Goal: Task Accomplishment & Management: Manage account settings

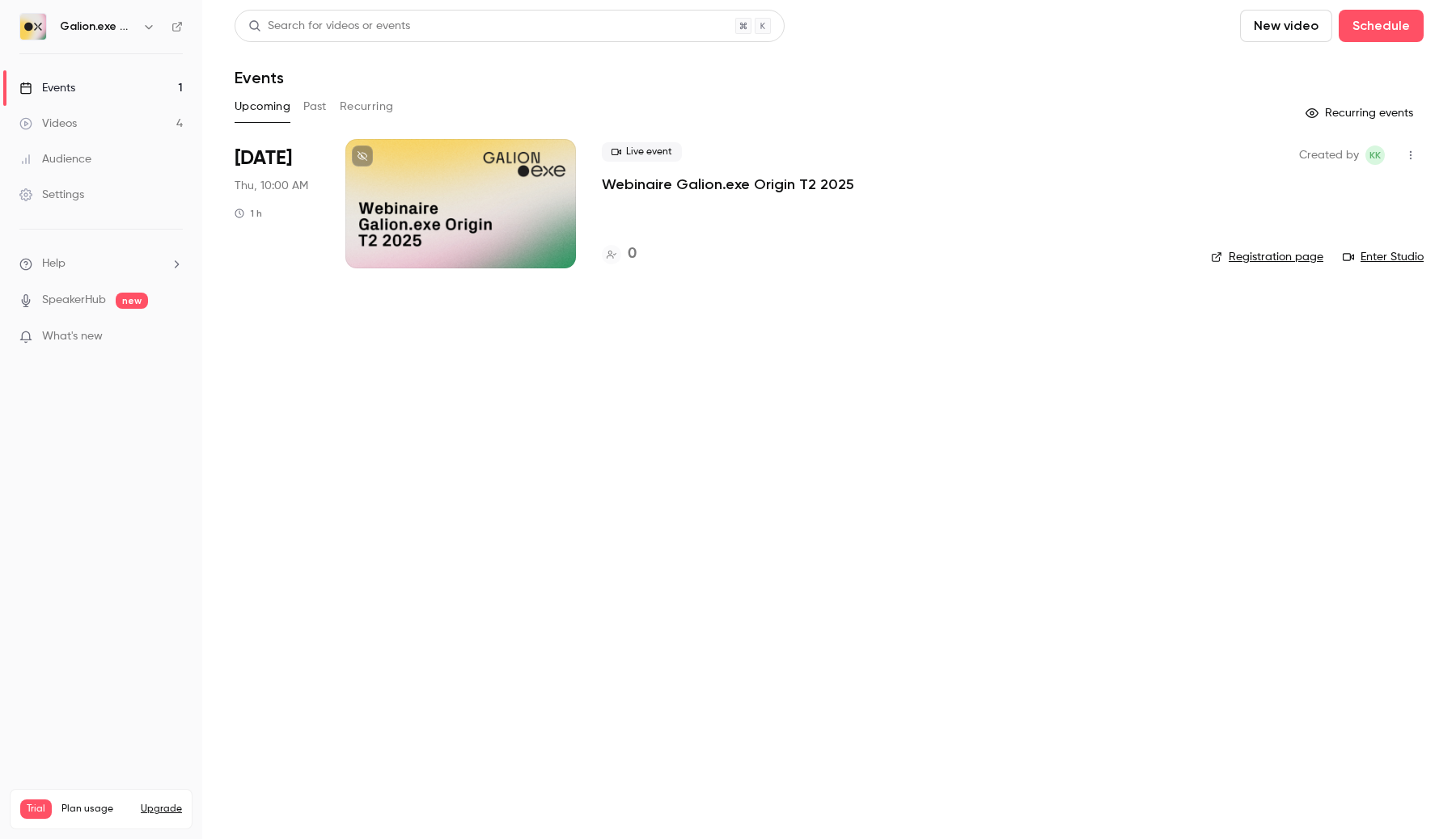
click at [152, 119] on link "Videos 4" at bounding box center [101, 123] width 203 height 36
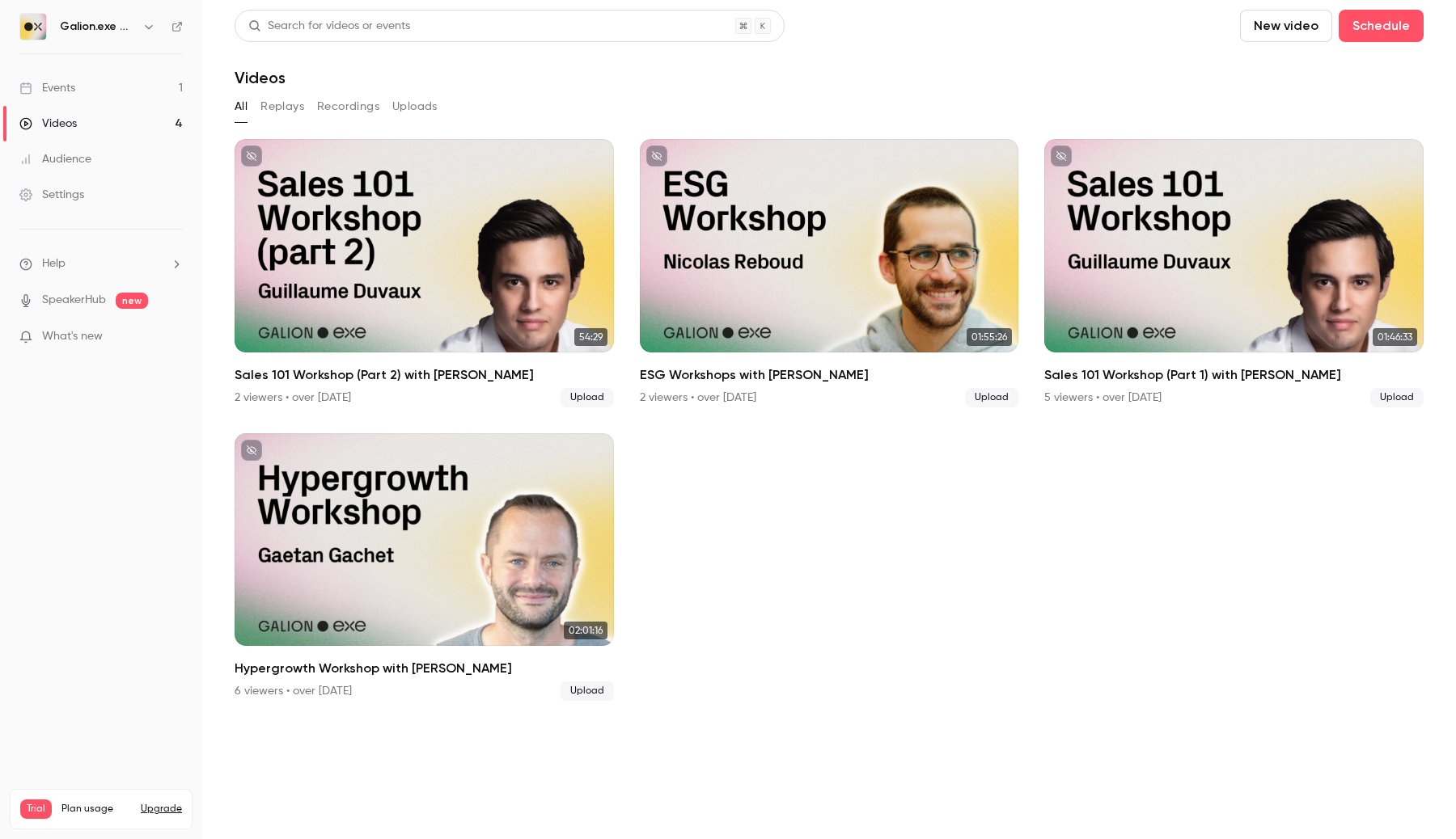
click at [146, 32] on icon "button" at bounding box center [149, 26] width 13 height 13
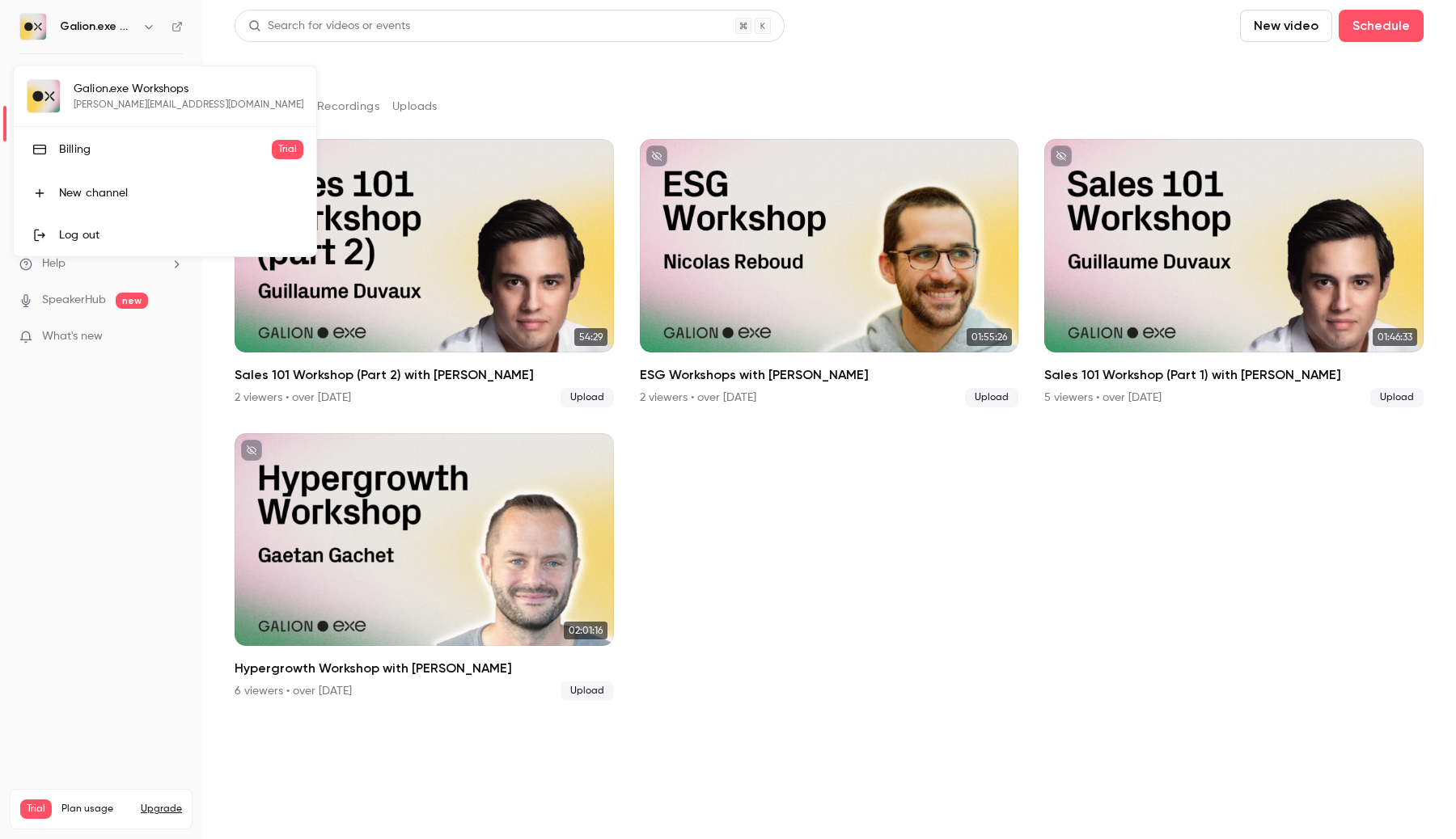
click at [286, 54] on div at bounding box center [728, 420] width 1456 height 839
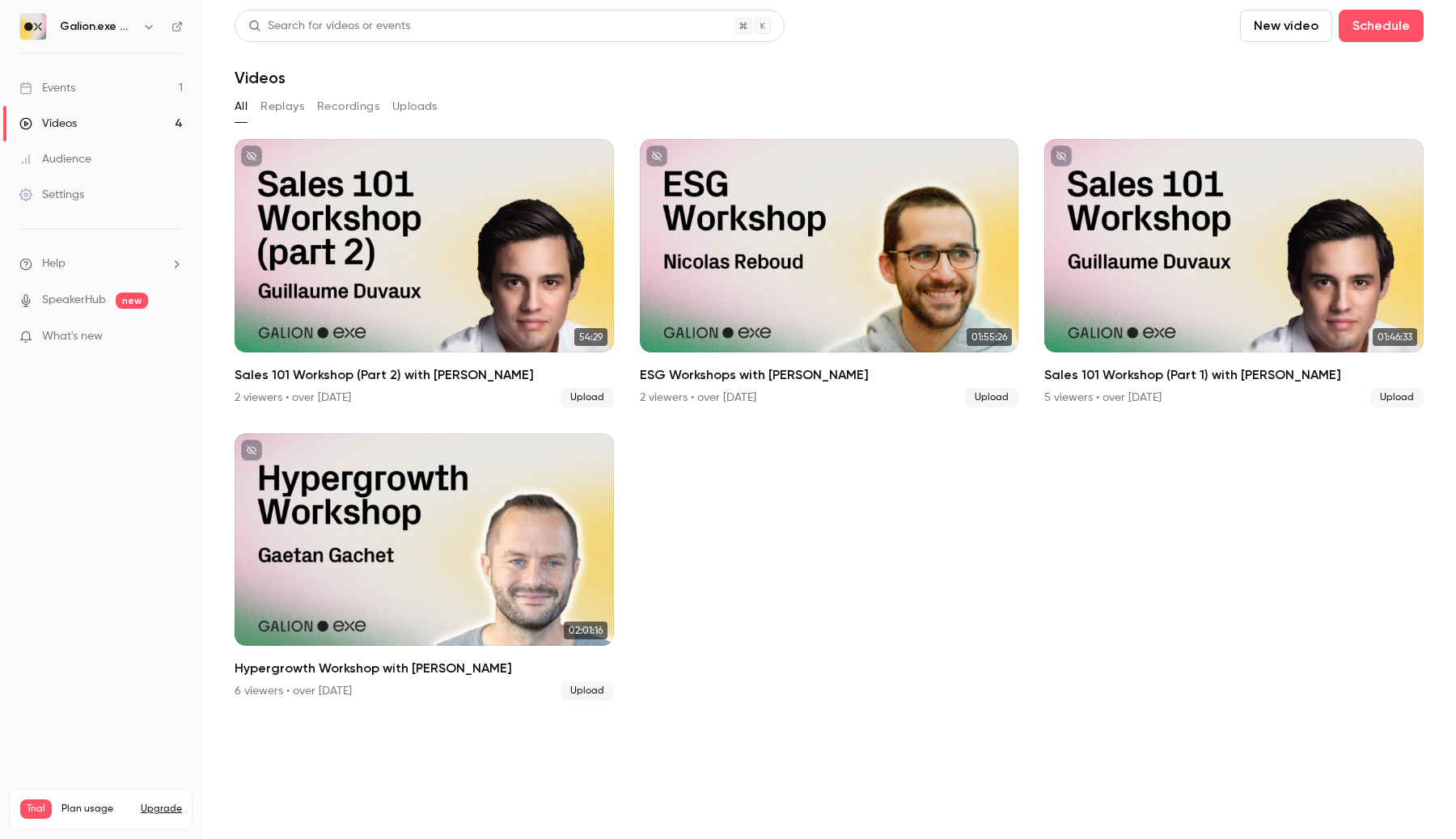
click at [145, 25] on icon "button" at bounding box center [149, 26] width 13 height 13
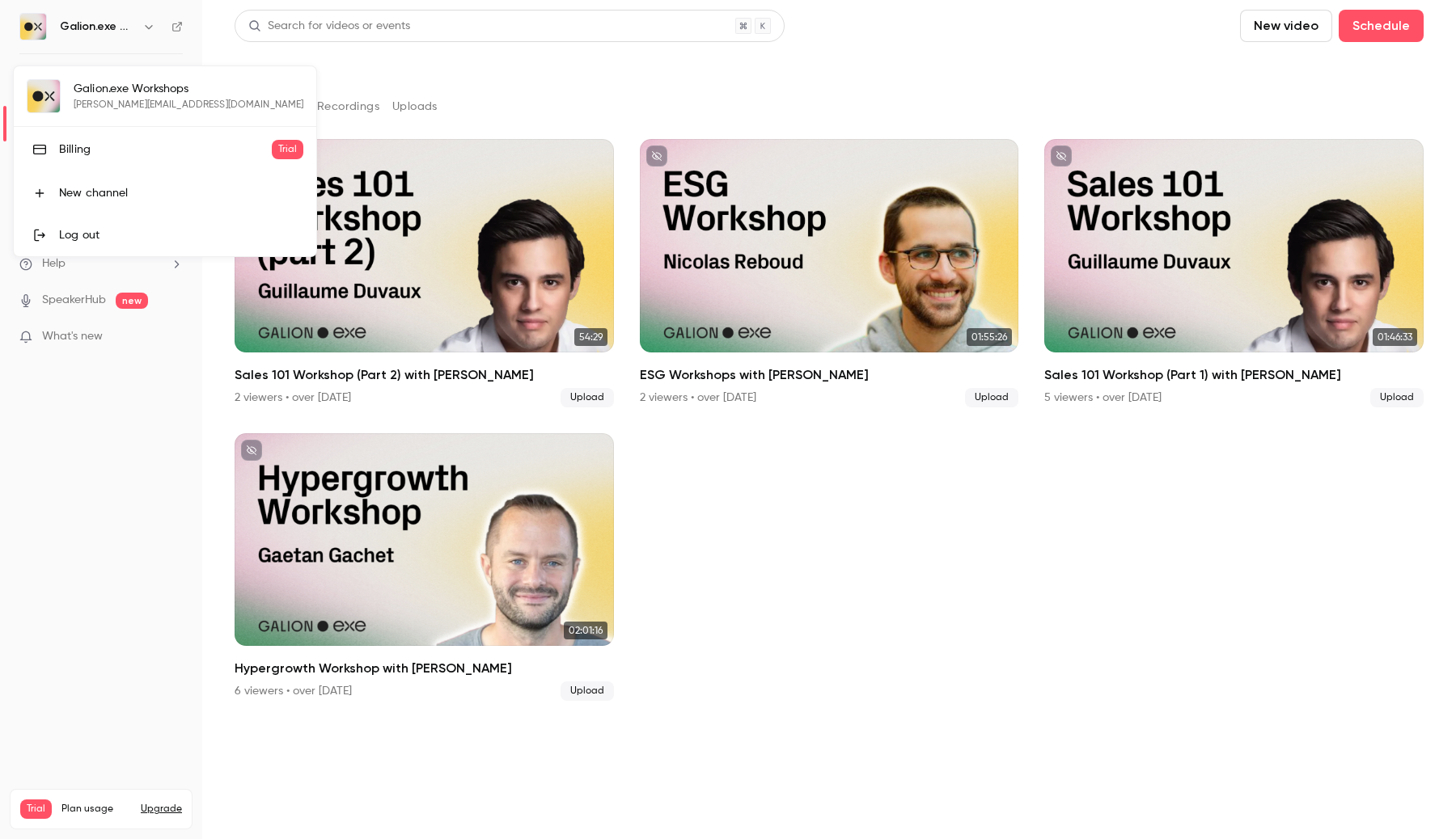
click at [175, 25] on div at bounding box center [728, 420] width 1456 height 839
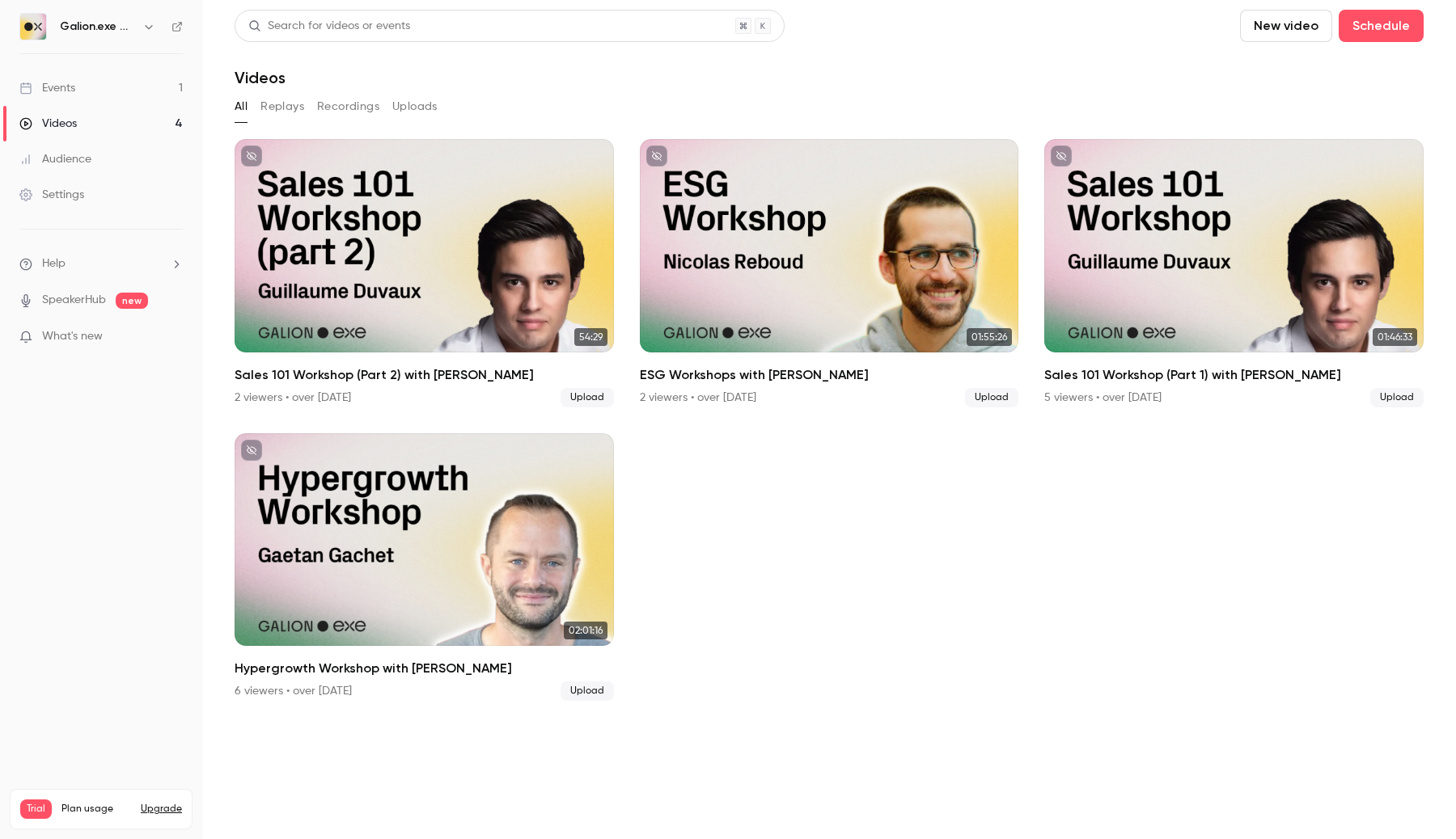
click at [173, 26] on icon at bounding box center [177, 26] width 10 height 10
click at [146, 28] on icon "button" at bounding box center [149, 26] width 13 height 13
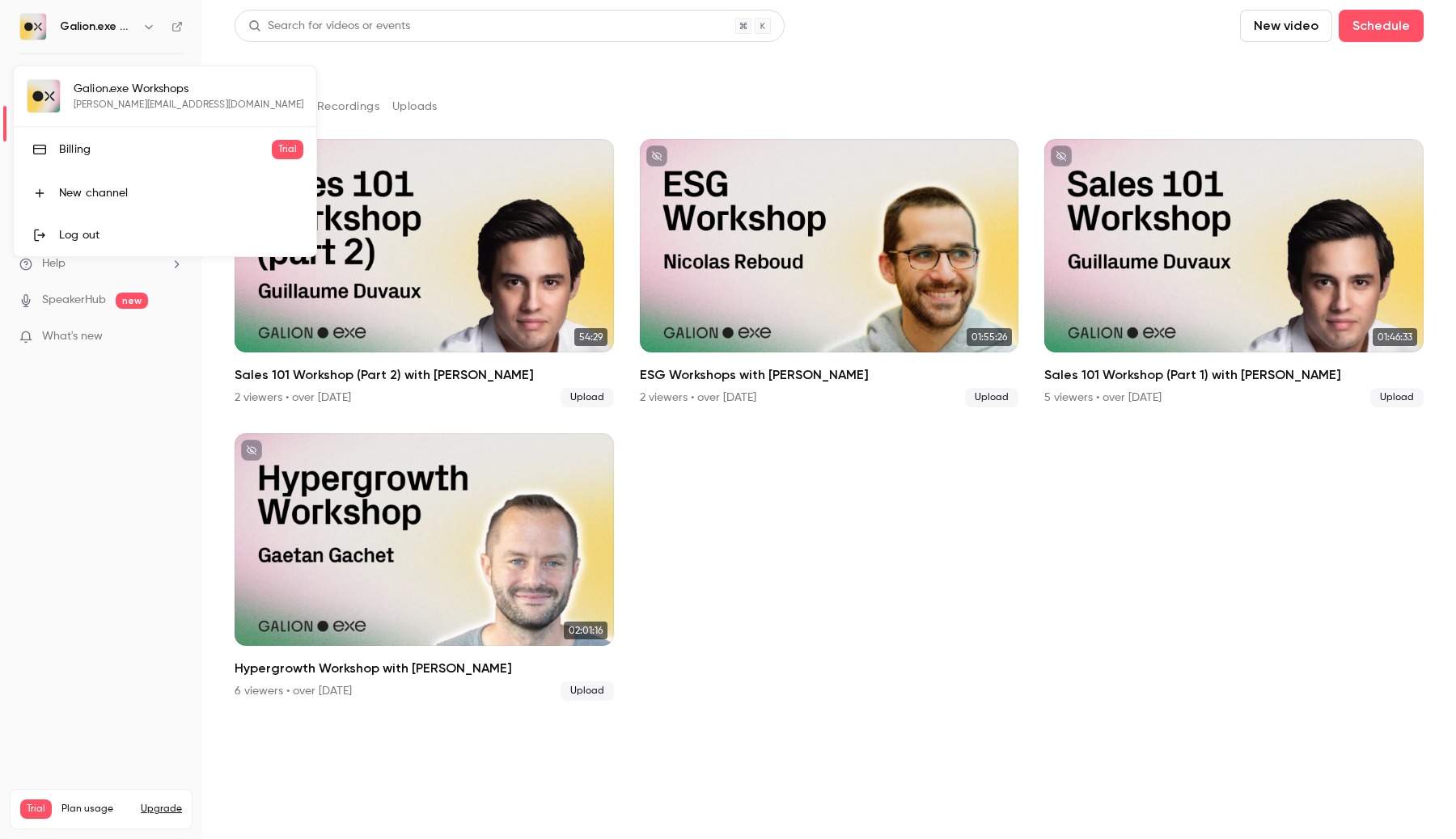
click at [178, 31] on div at bounding box center [728, 420] width 1456 height 839
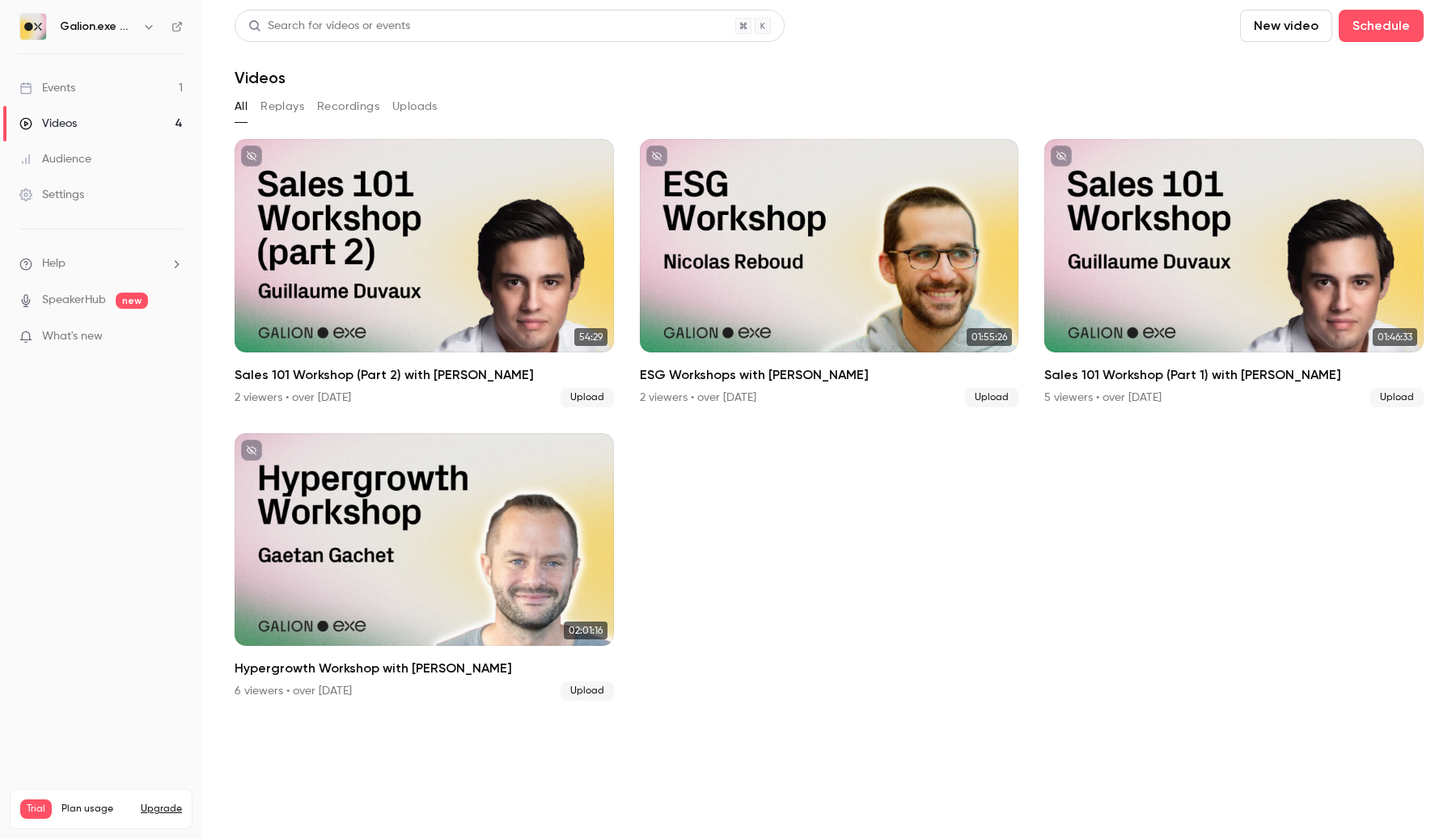
click at [149, 27] on icon "button" at bounding box center [149, 26] width 7 height 4
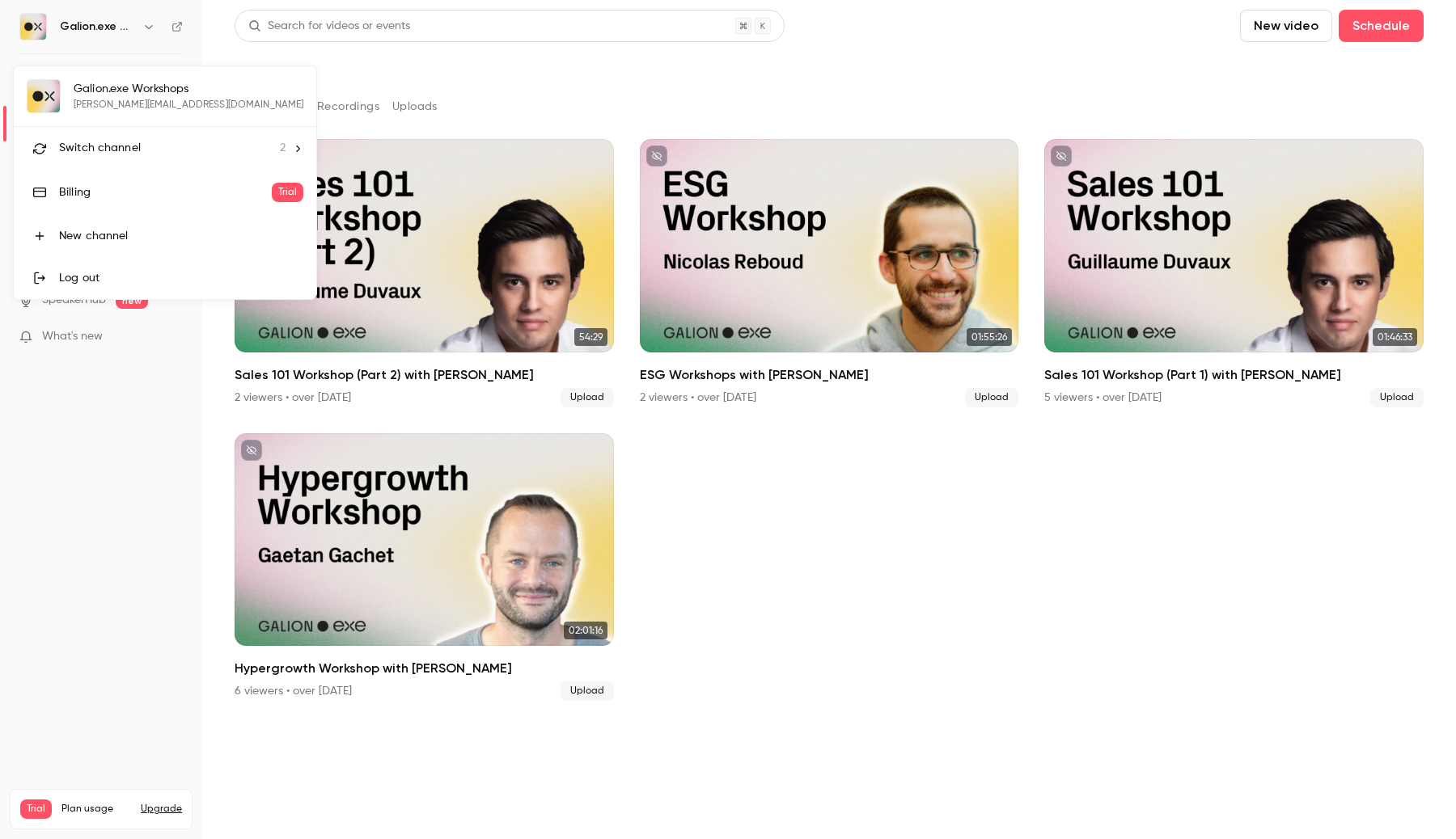
click at [152, 162] on li "Switch channel 2" at bounding box center [165, 148] width 303 height 43
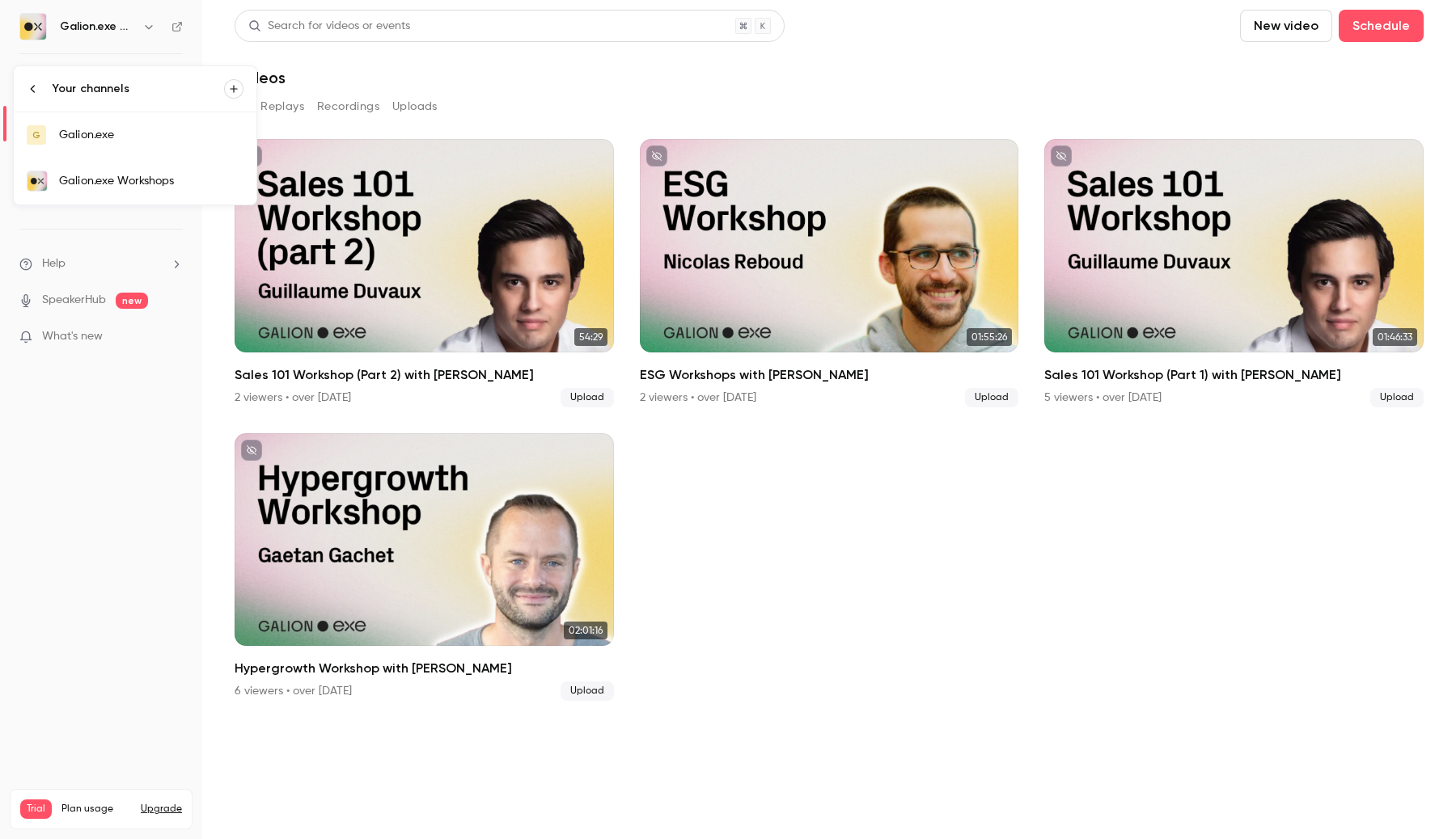
click at [70, 133] on div "Galion.exe" at bounding box center [151, 135] width 184 height 16
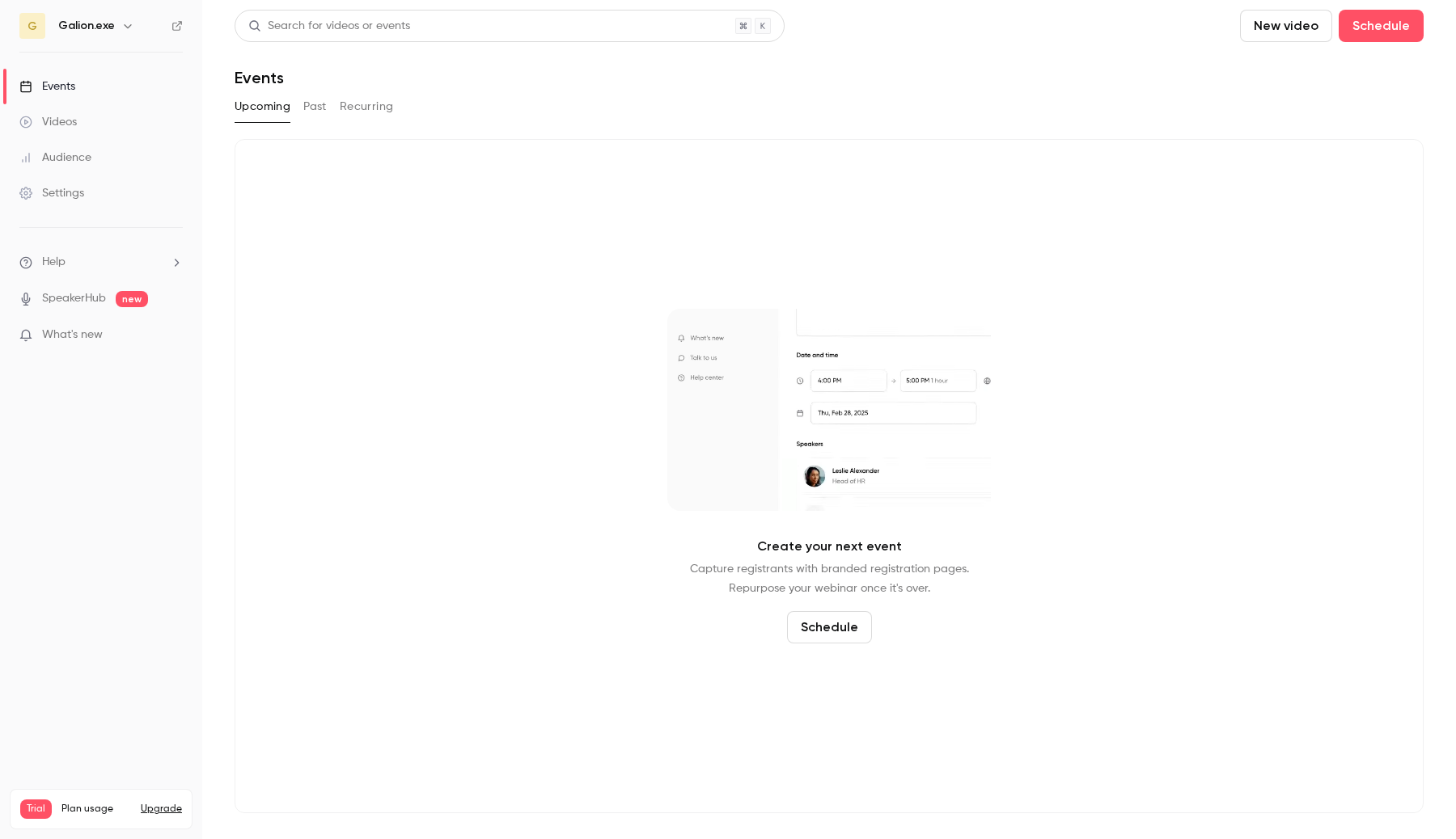
click at [125, 26] on icon "button" at bounding box center [128, 26] width 7 height 4
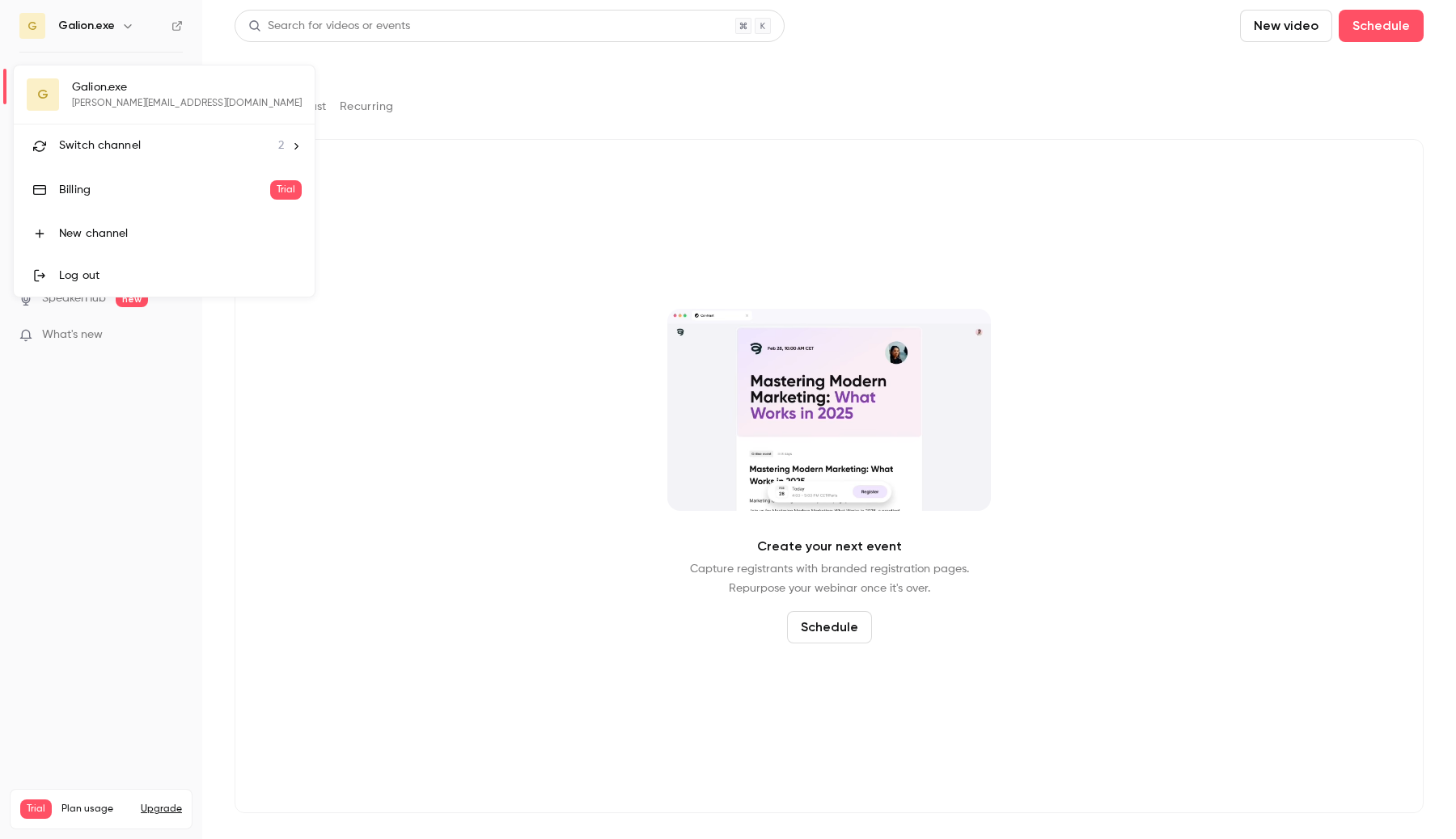
click at [83, 162] on li "Switch channel 2" at bounding box center [164, 146] width 301 height 43
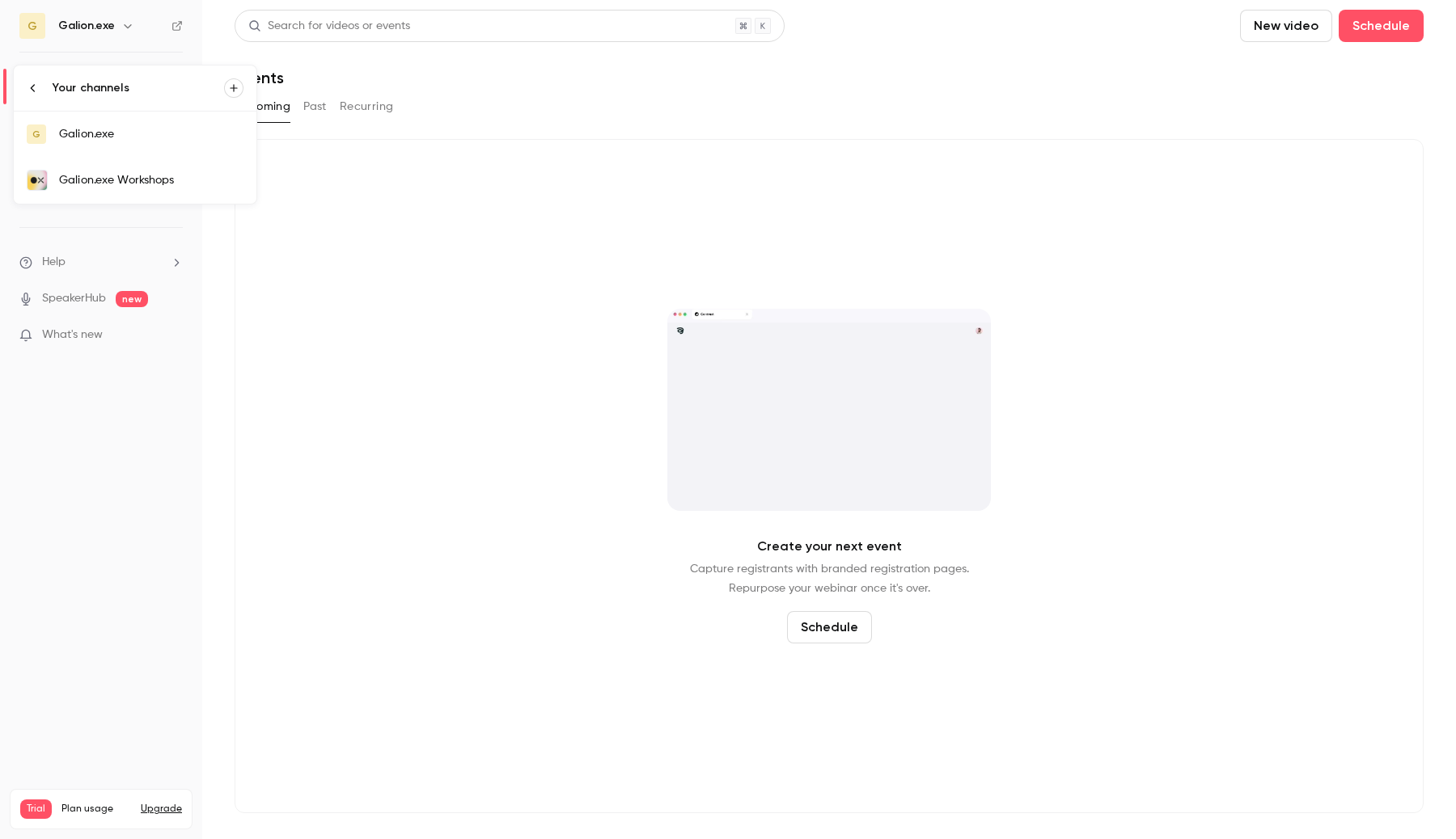
click at [62, 182] on div "Galion.exe Workshops" at bounding box center [151, 181] width 184 height 16
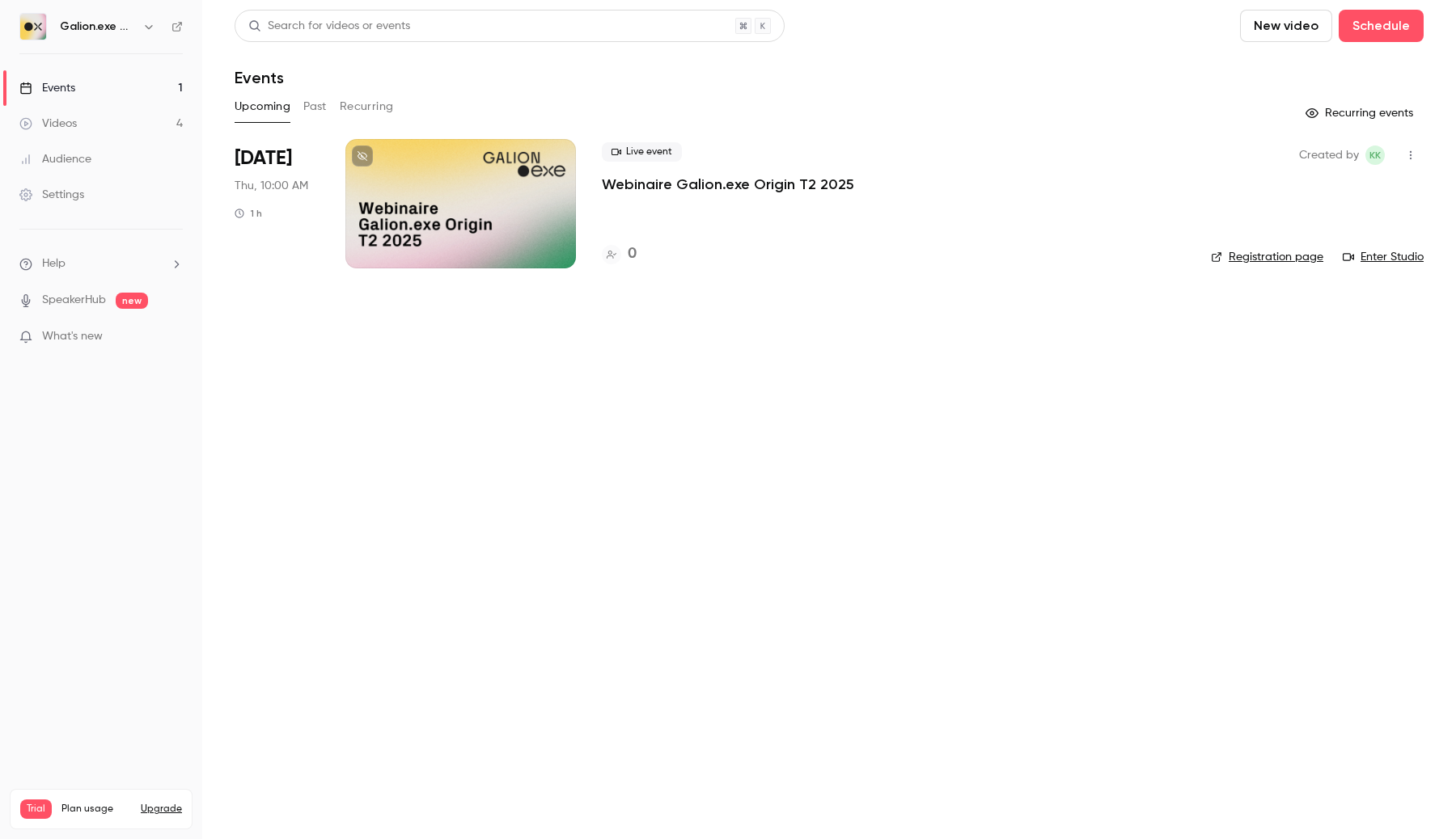
click at [78, 207] on link "Settings" at bounding box center [101, 194] width 203 height 36
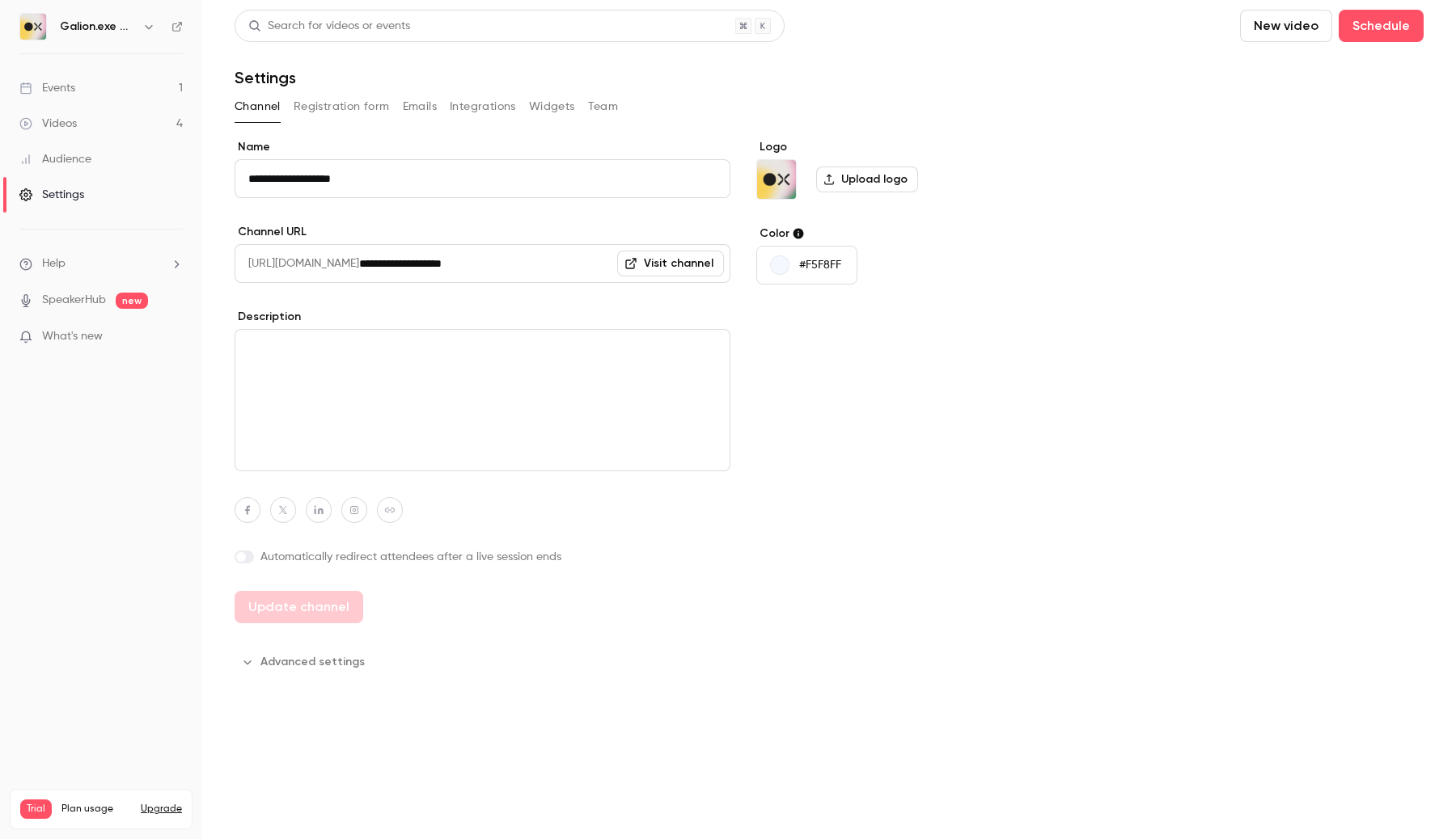
drag, startPoint x: 782, startPoint y: 181, endPoint x: 275, endPoint y: 144, distance: 508.3
click at [0, 0] on div "**********" at bounding box center [728, 420] width 1456 height 839
click at [149, 26] on icon "button" at bounding box center [149, 26] width 13 height 13
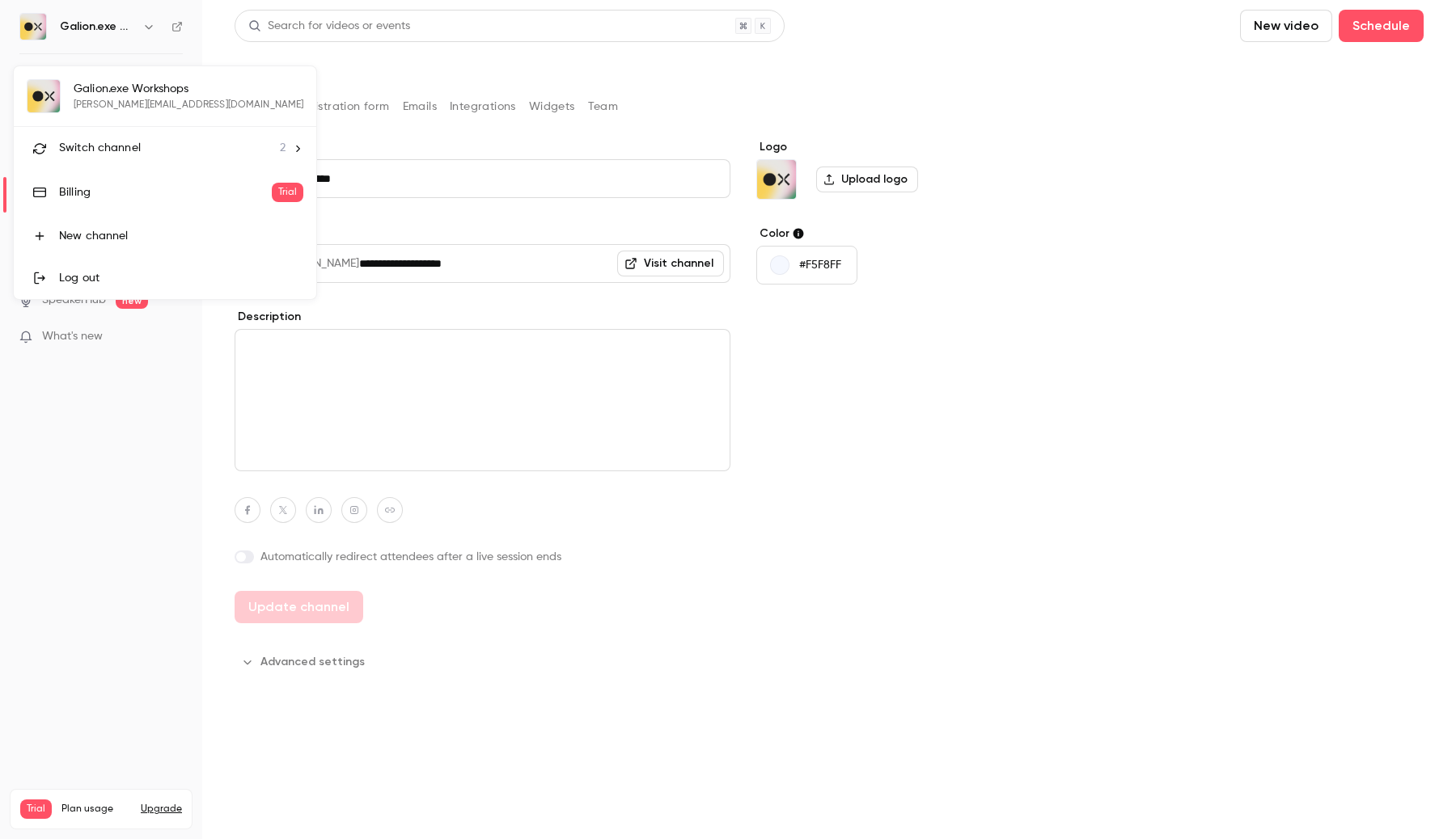
click at [154, 136] on li "Switch channel 2" at bounding box center [165, 148] width 303 height 43
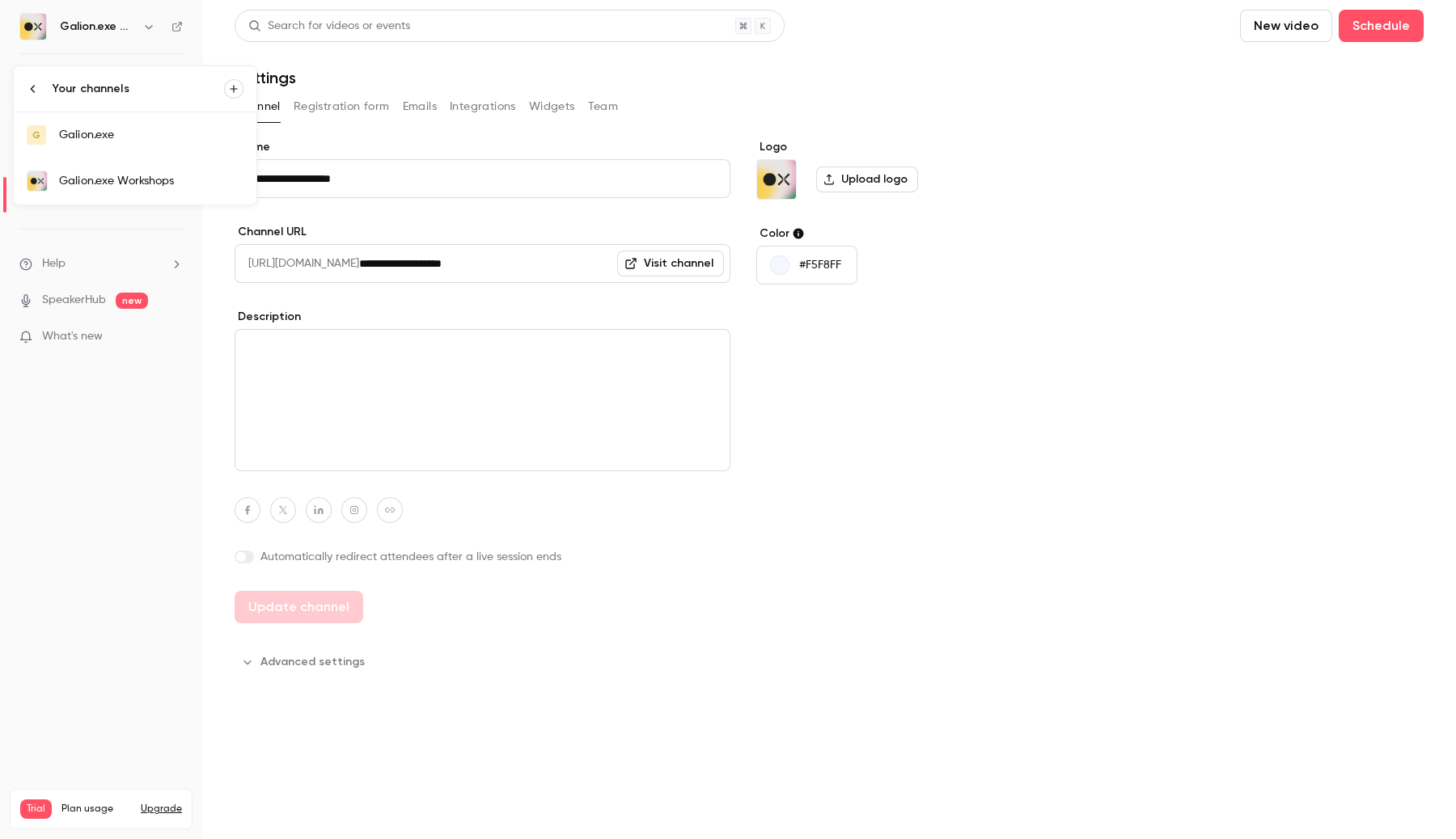
click at [103, 132] on div "Galion.exe" at bounding box center [151, 135] width 184 height 16
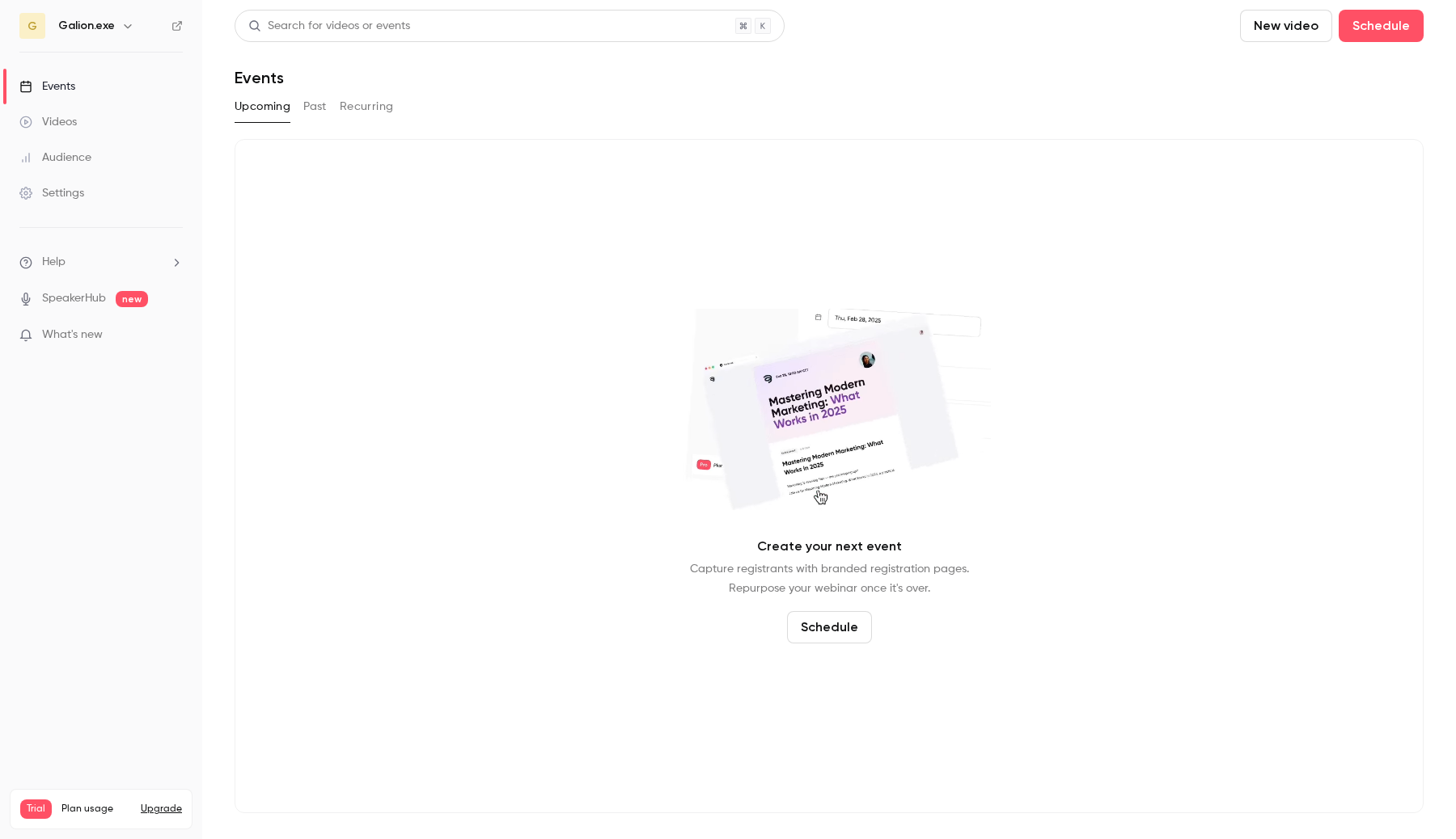
click at [70, 189] on div "Settings" at bounding box center [51, 193] width 65 height 16
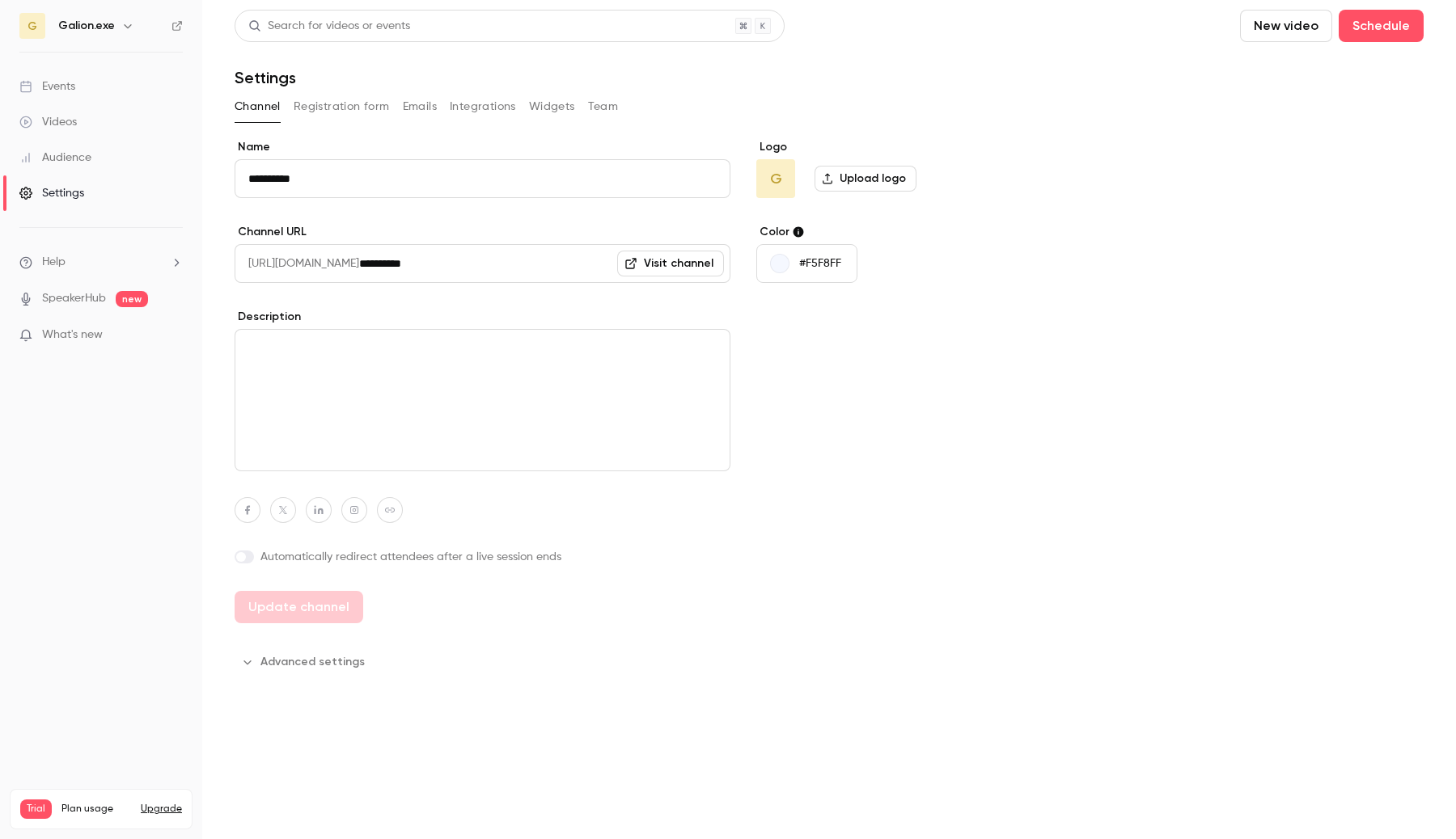
click at [863, 185] on label "Upload logo" at bounding box center [866, 179] width 102 height 26
click at [0, 0] on input "Upload logo" at bounding box center [0, 0] width 0 height 0
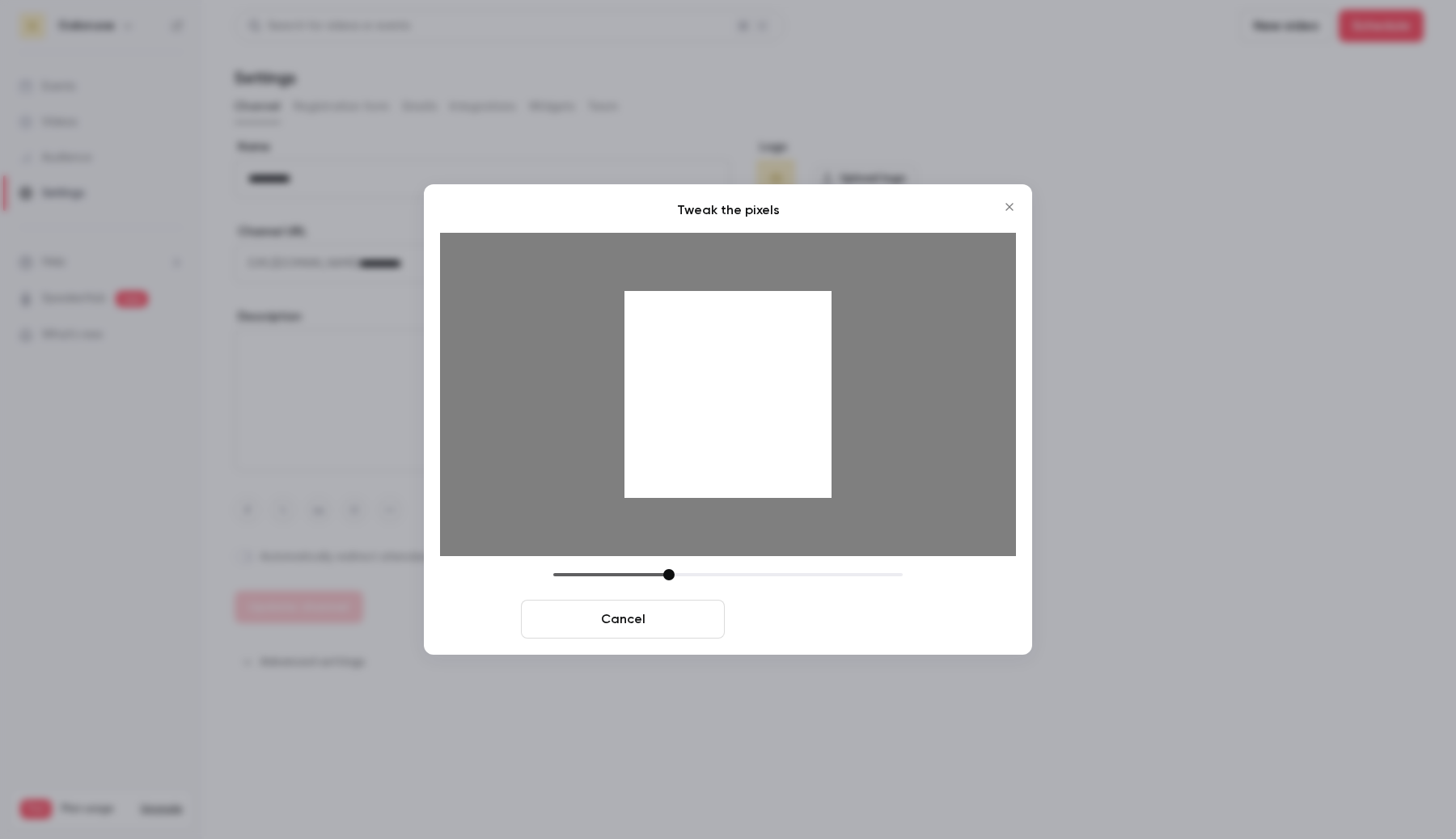
click at [798, 623] on button "Crop and save" at bounding box center [833, 619] width 203 height 39
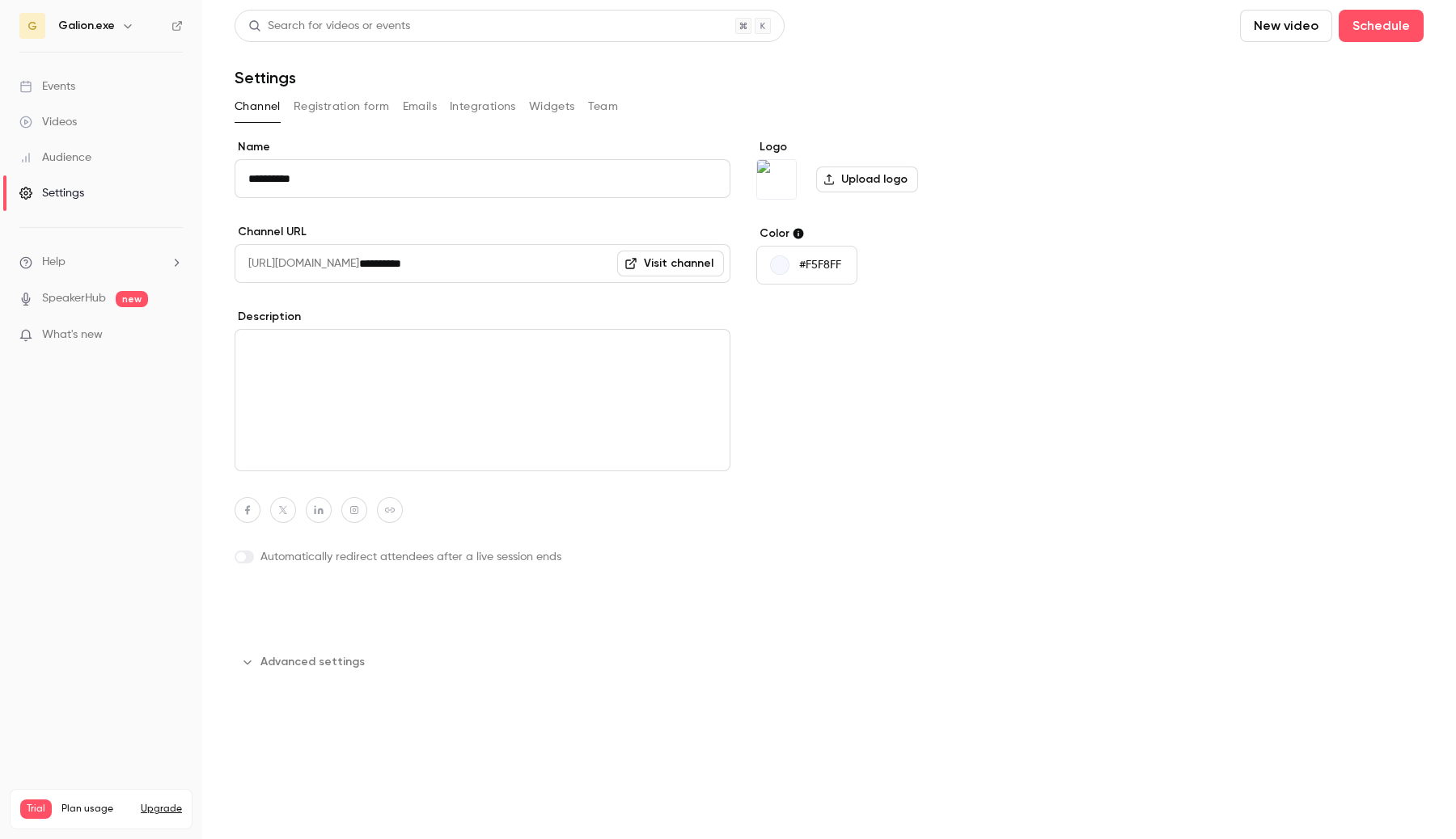
click at [292, 615] on button "Update channel" at bounding box center [298, 606] width 129 height 32
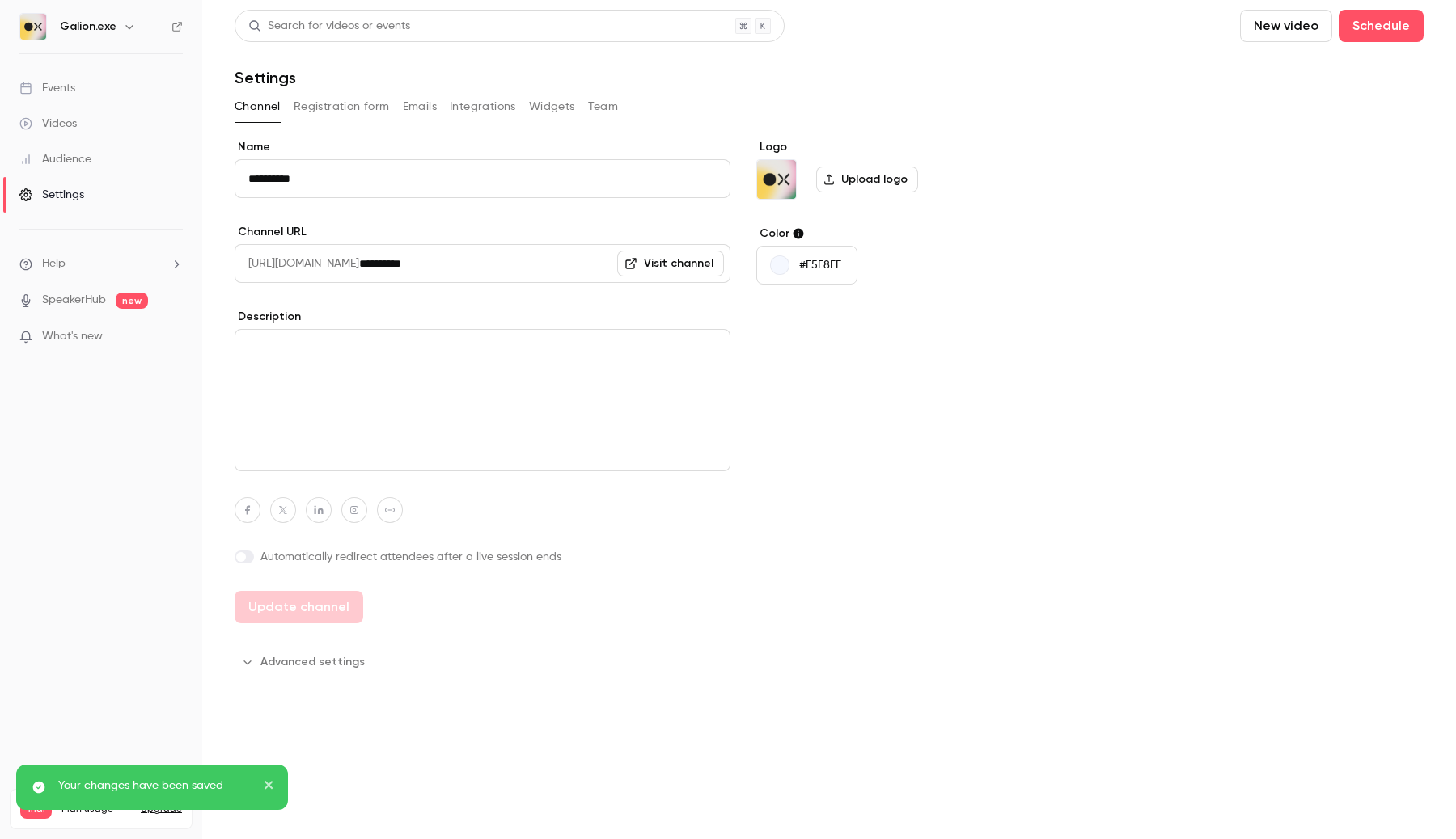
click at [128, 26] on icon "button" at bounding box center [130, 26] width 13 height 13
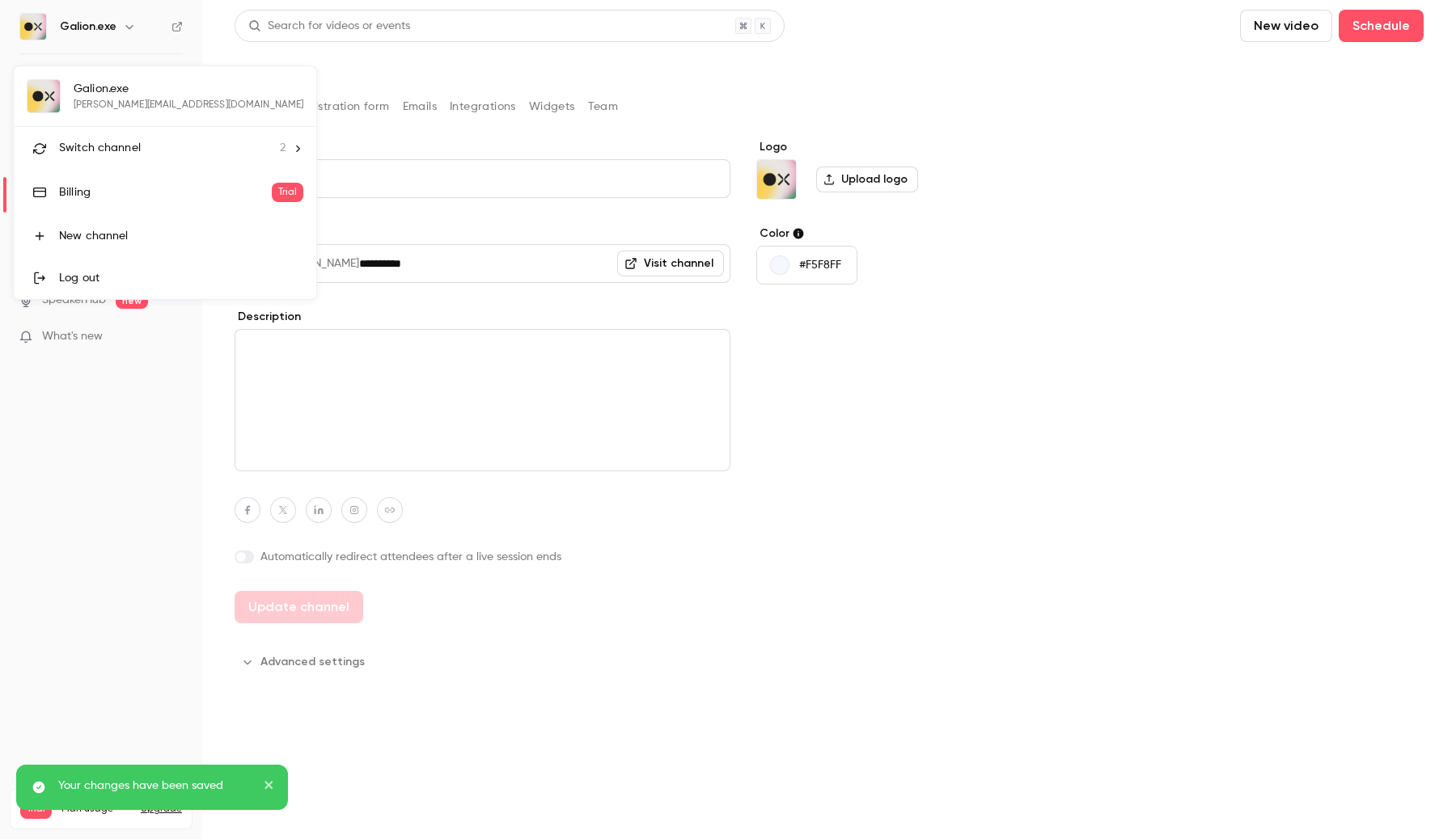
click at [118, 140] on span "Switch channel" at bounding box center [100, 148] width 82 height 17
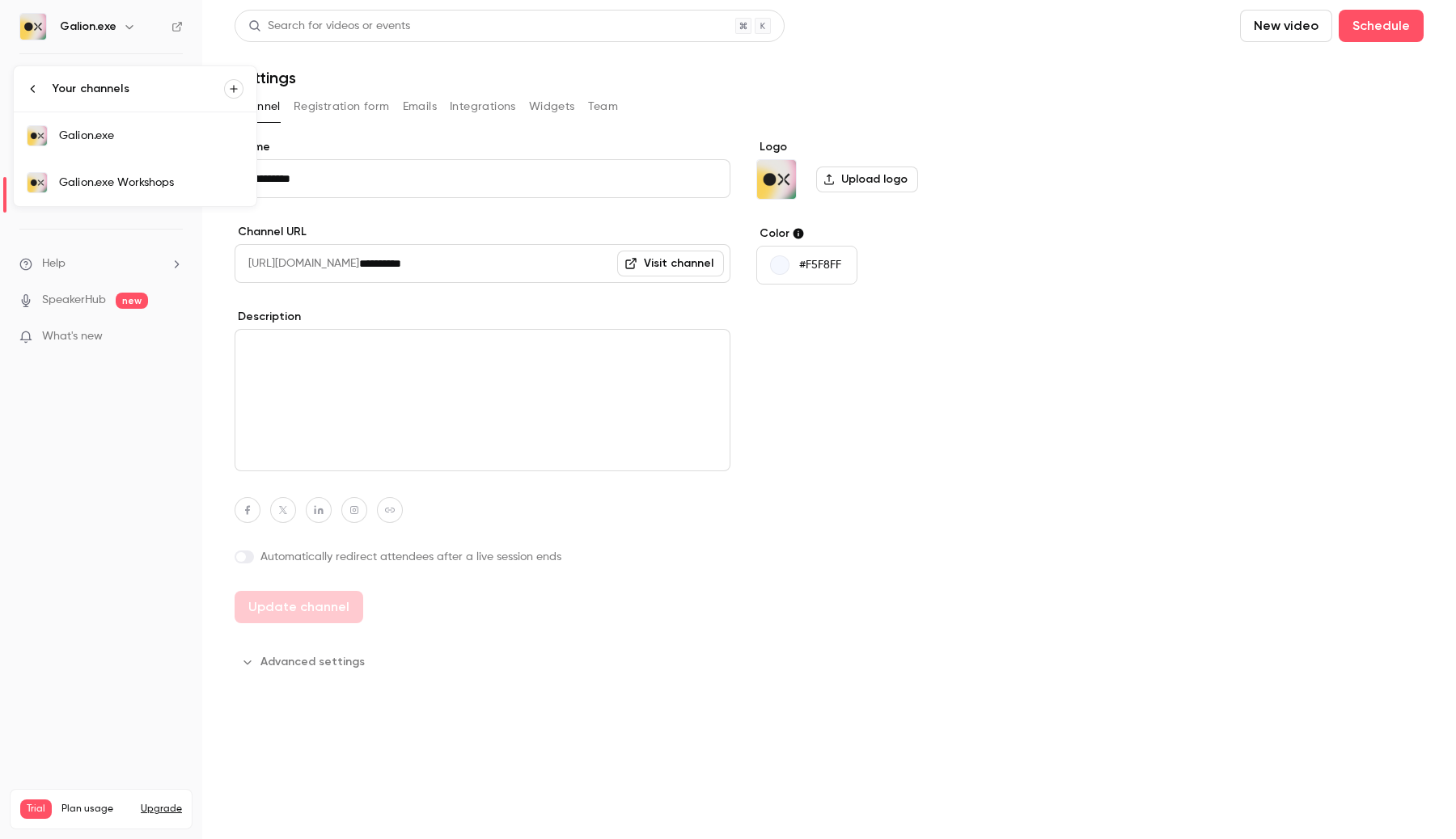
click at [104, 180] on div "Galion.exe Workshops" at bounding box center [151, 183] width 184 height 16
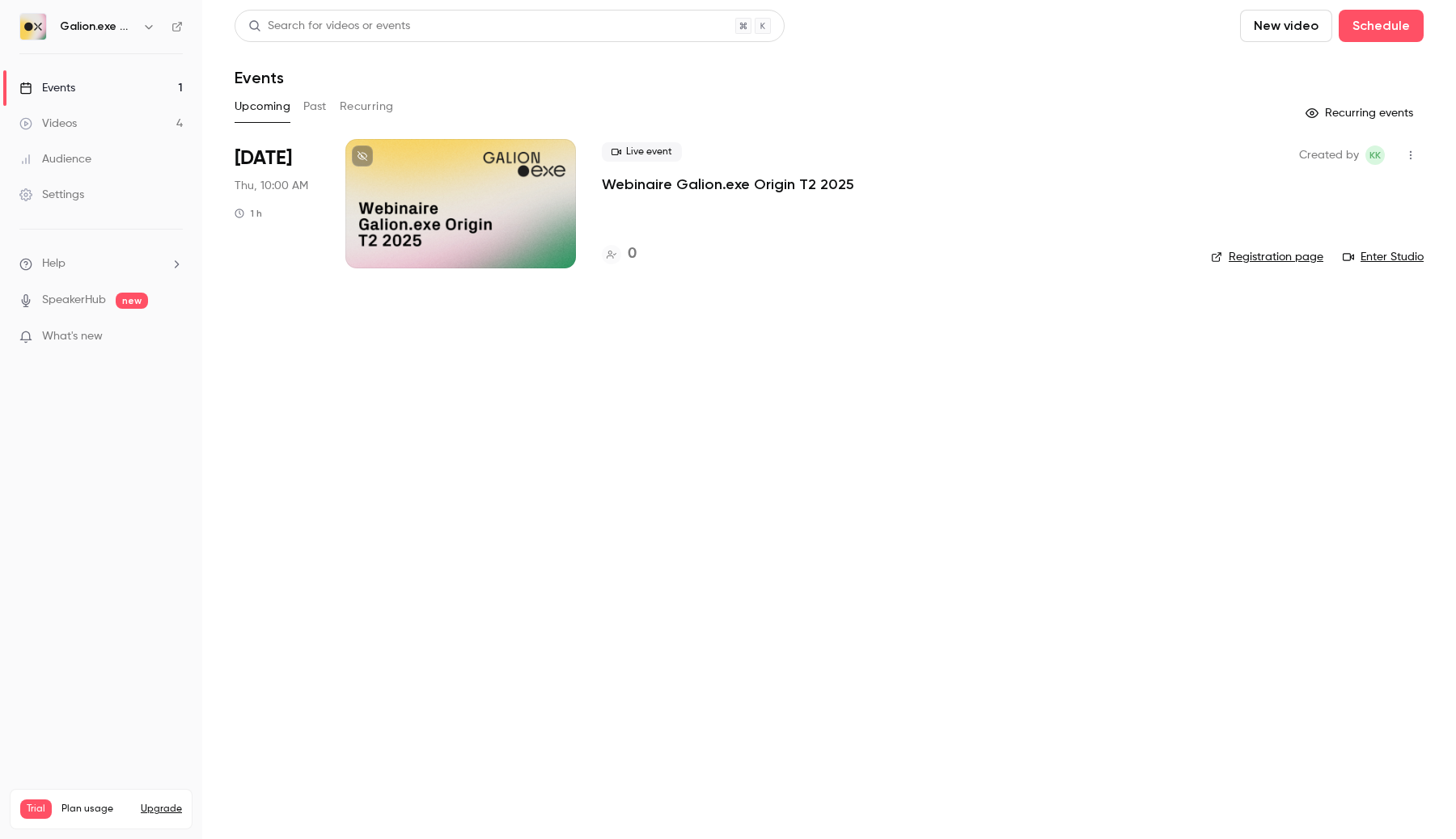
click at [100, 211] on link "Settings" at bounding box center [101, 194] width 203 height 36
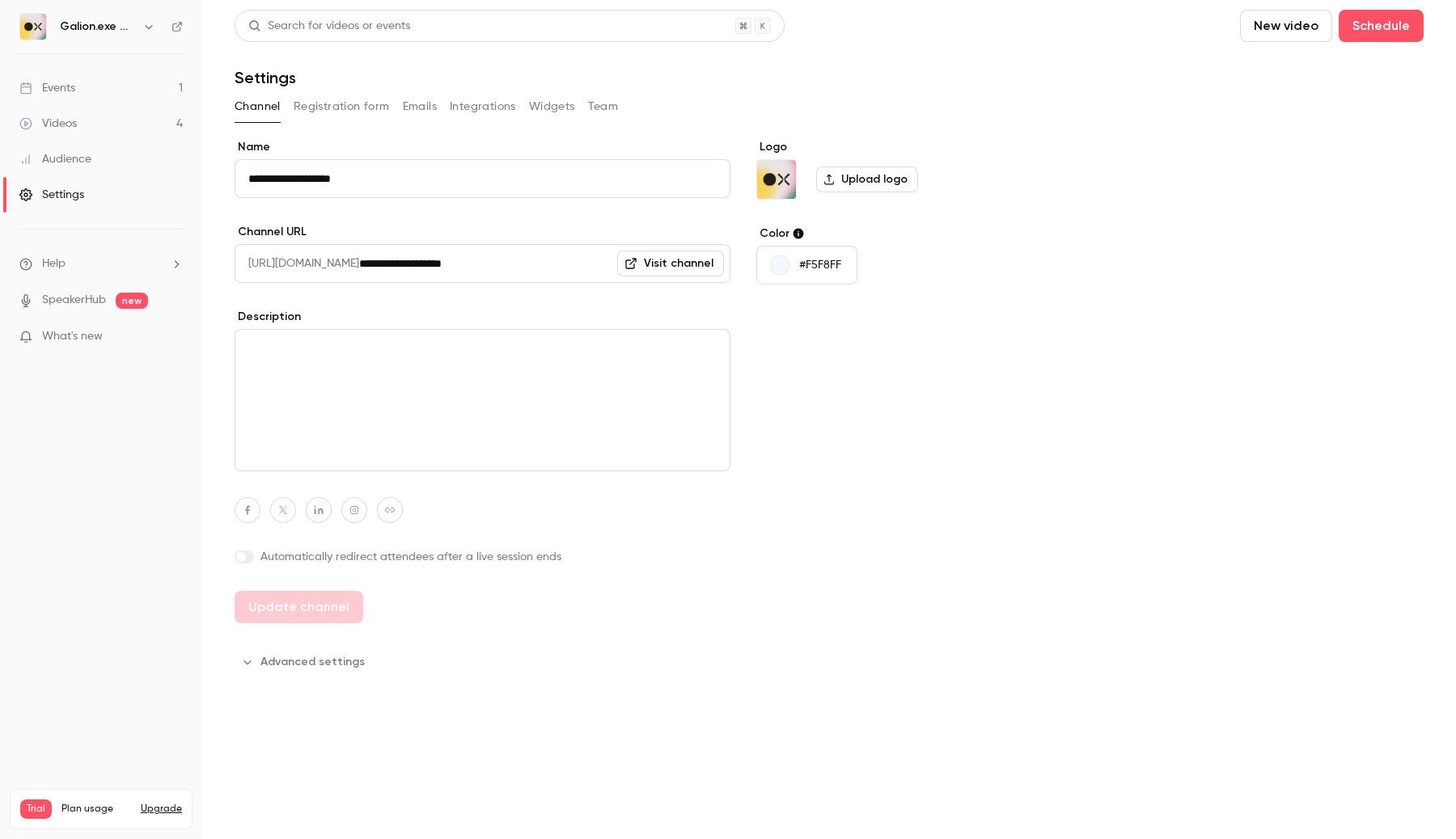
click at [57, 76] on link "Events 1" at bounding box center [101, 88] width 203 height 36
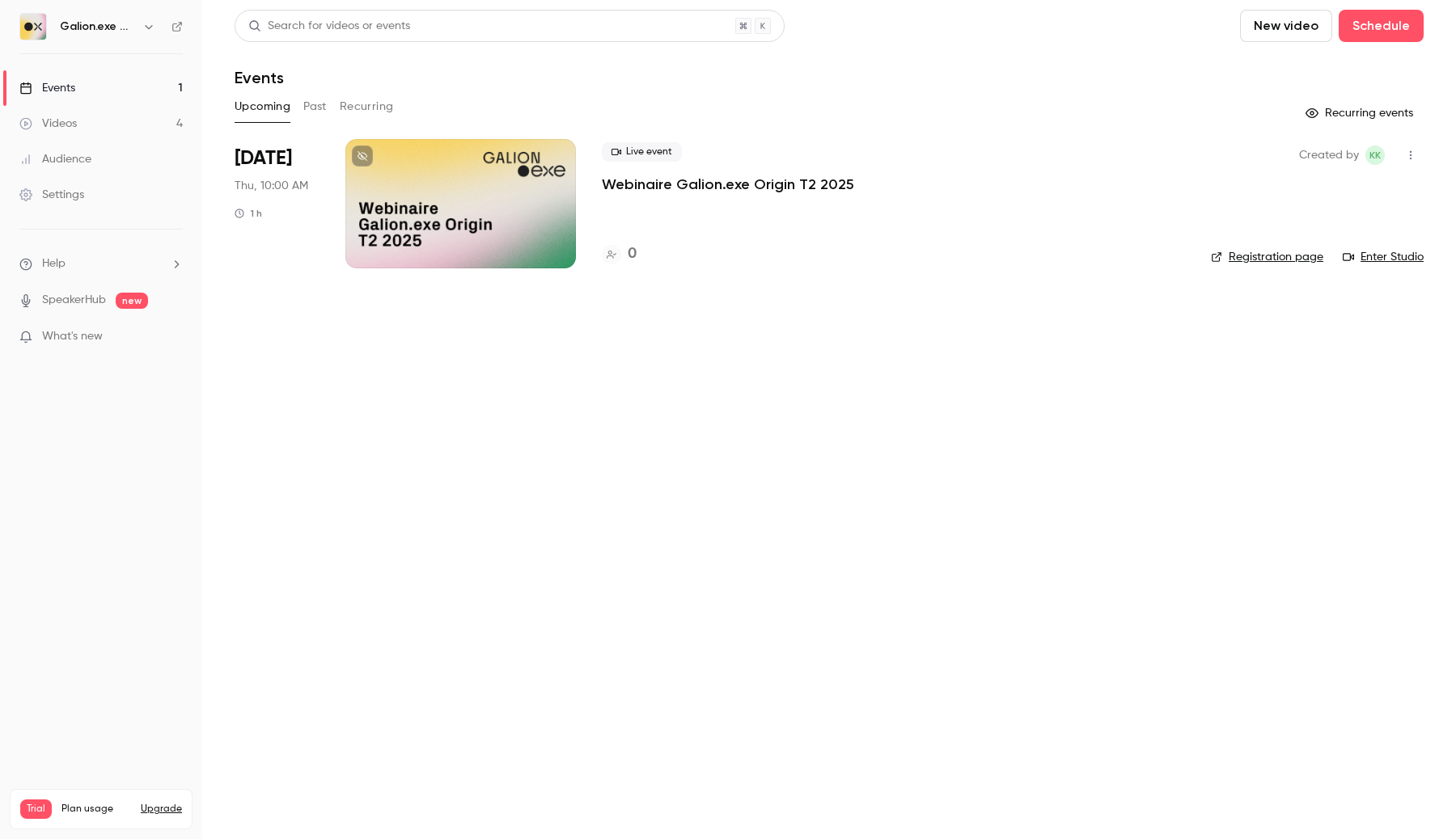
click at [437, 219] on div at bounding box center [461, 204] width 231 height 129
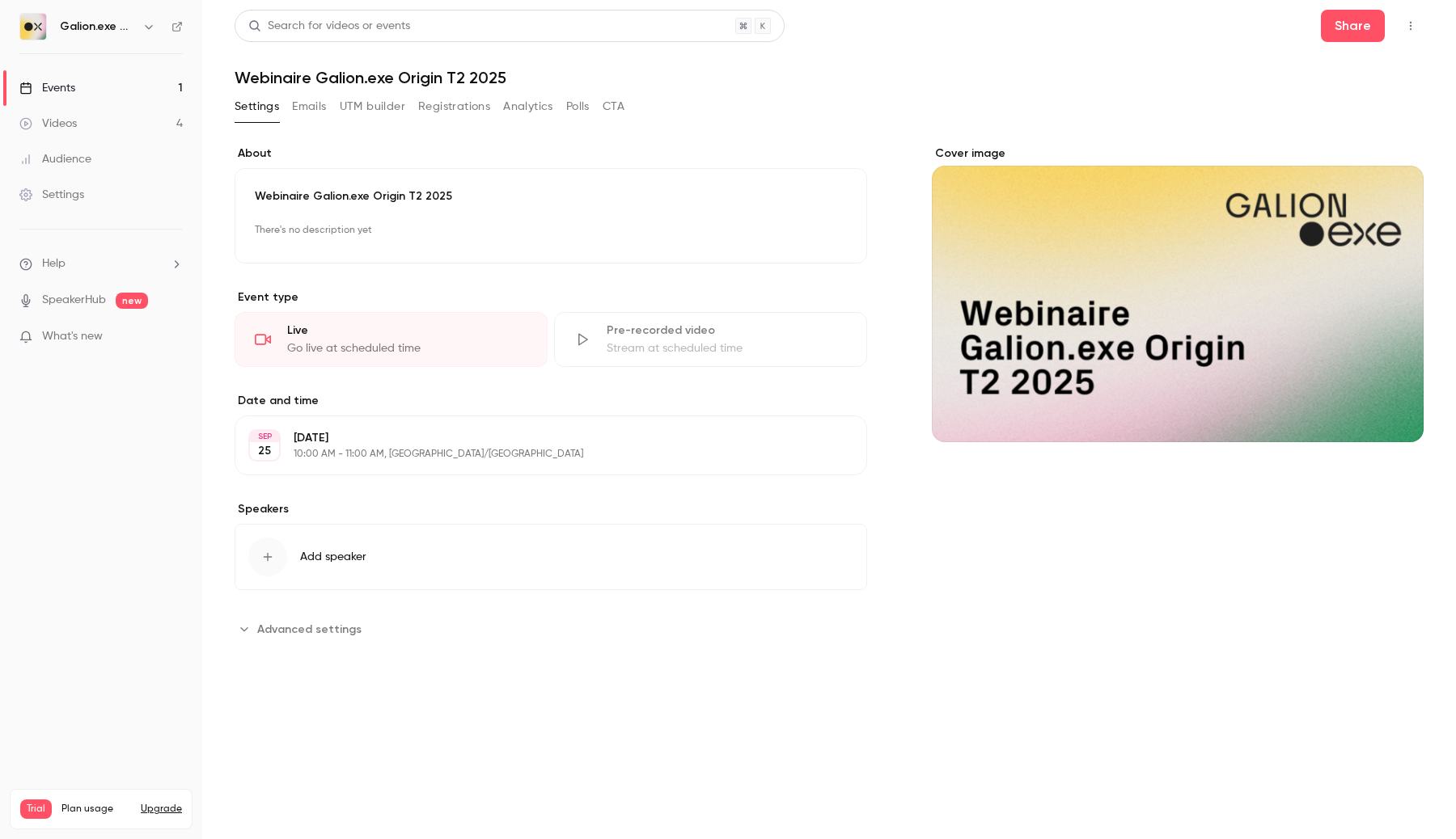
click at [137, 20] on div "Galion.exe Workshops" at bounding box center [109, 26] width 99 height 19
click at [136, 20] on div "Galion.exe Workshops" at bounding box center [109, 26] width 99 height 19
click at [151, 29] on icon "button" at bounding box center [149, 26] width 13 height 13
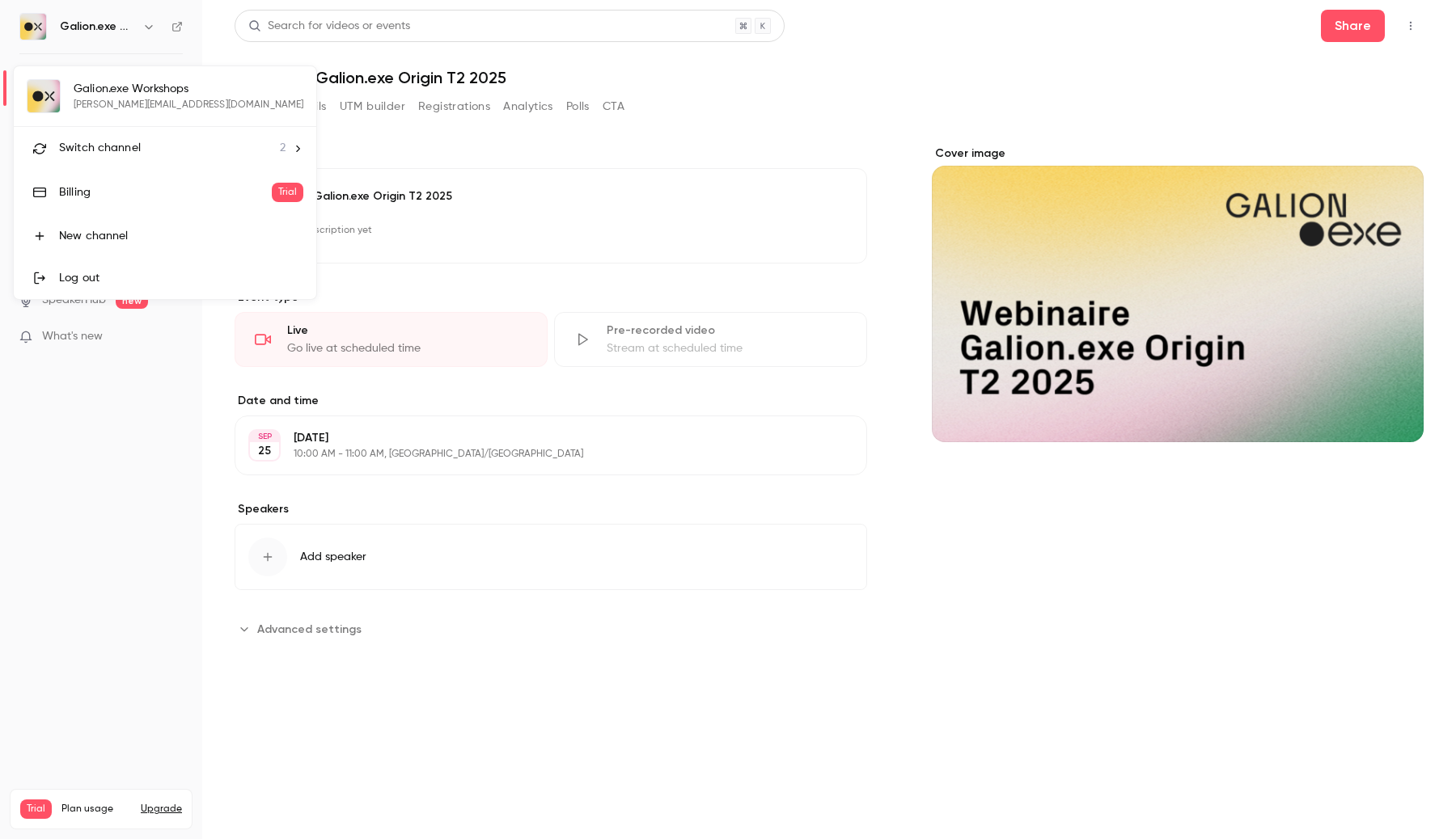
click at [155, 140] on div "Switch channel 2" at bounding box center [172, 148] width 226 height 17
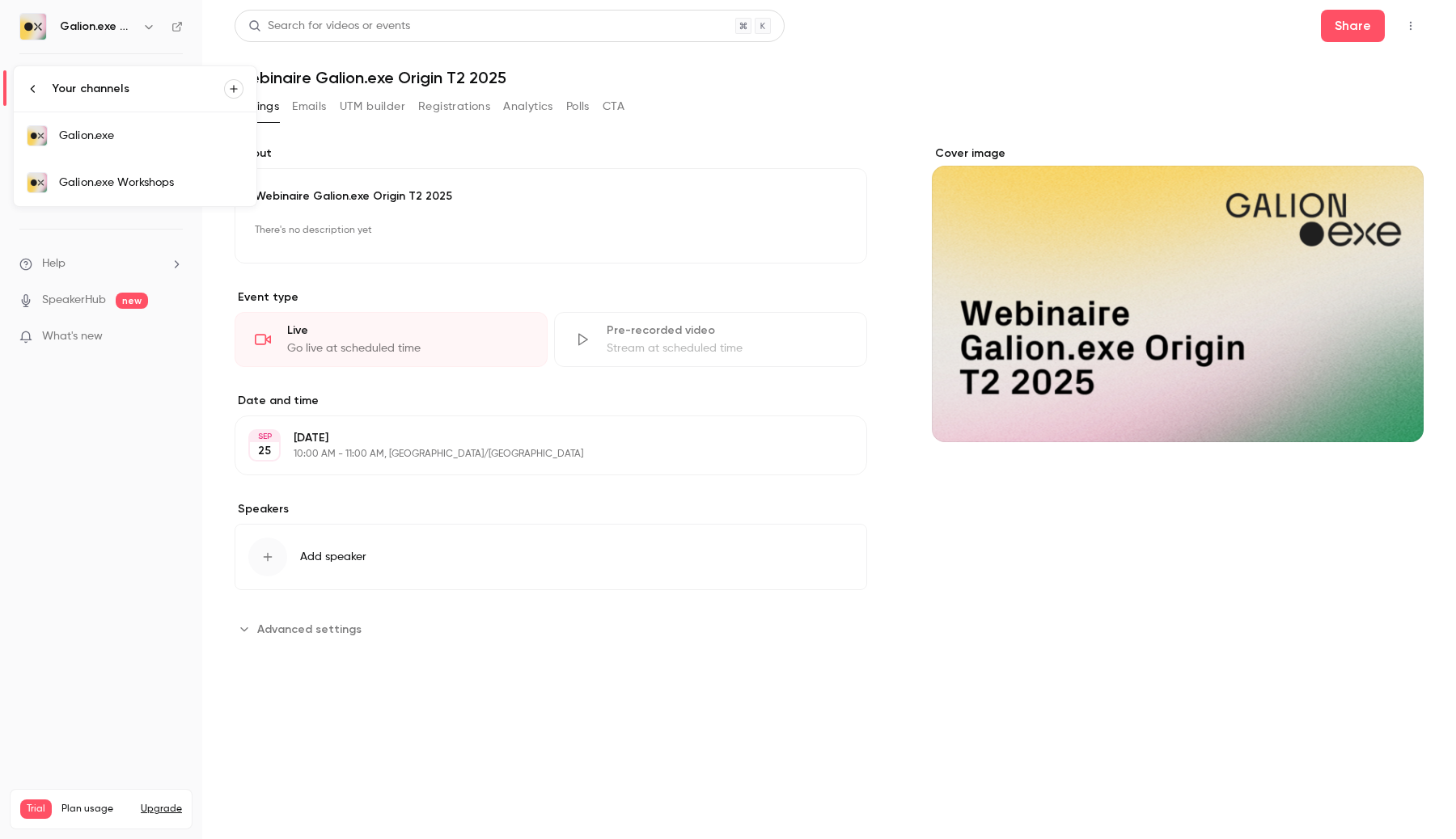
click at [155, 140] on div "Galion.exe" at bounding box center [151, 136] width 184 height 16
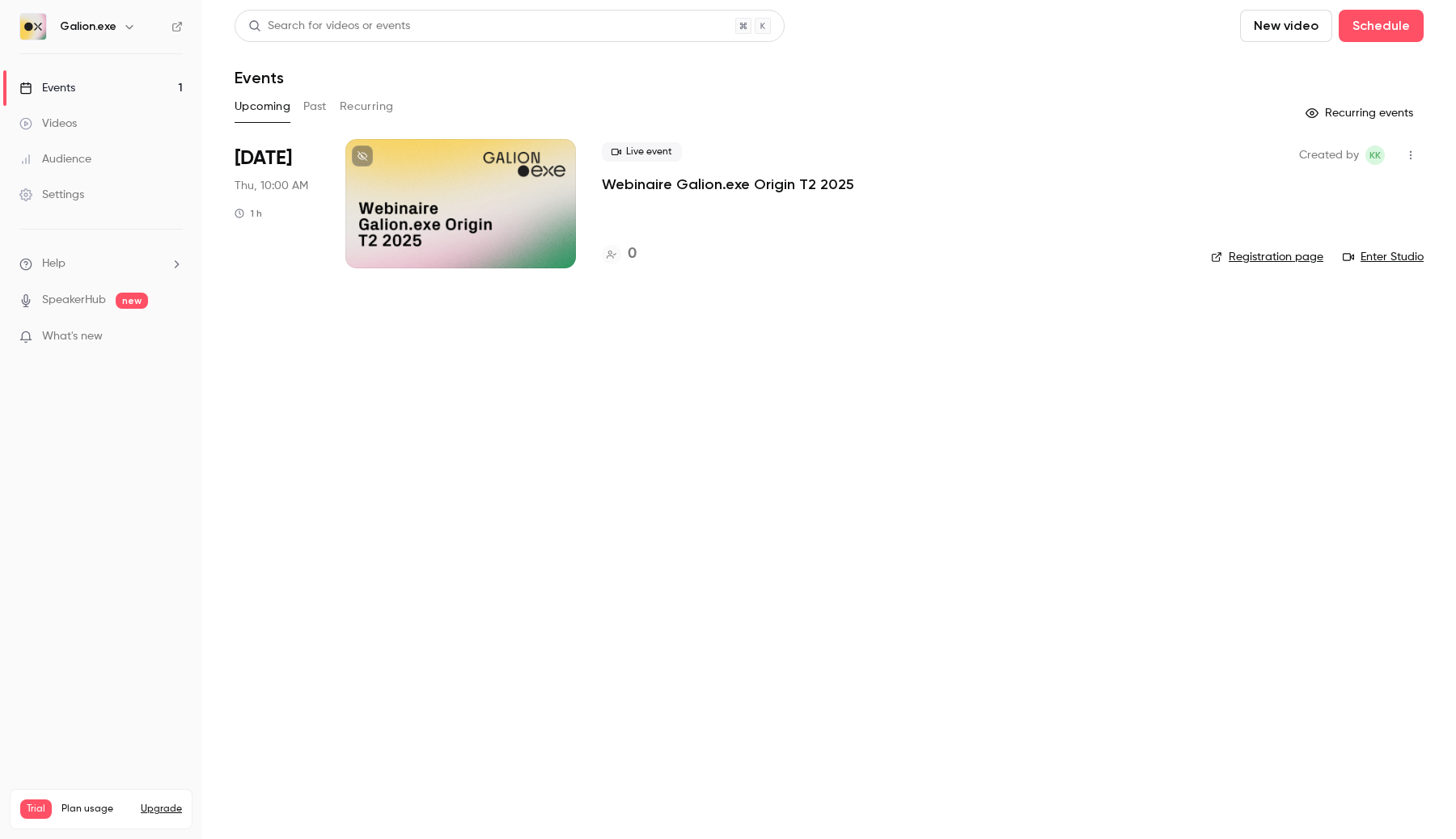
click at [125, 25] on icon "button" at bounding box center [130, 26] width 13 height 13
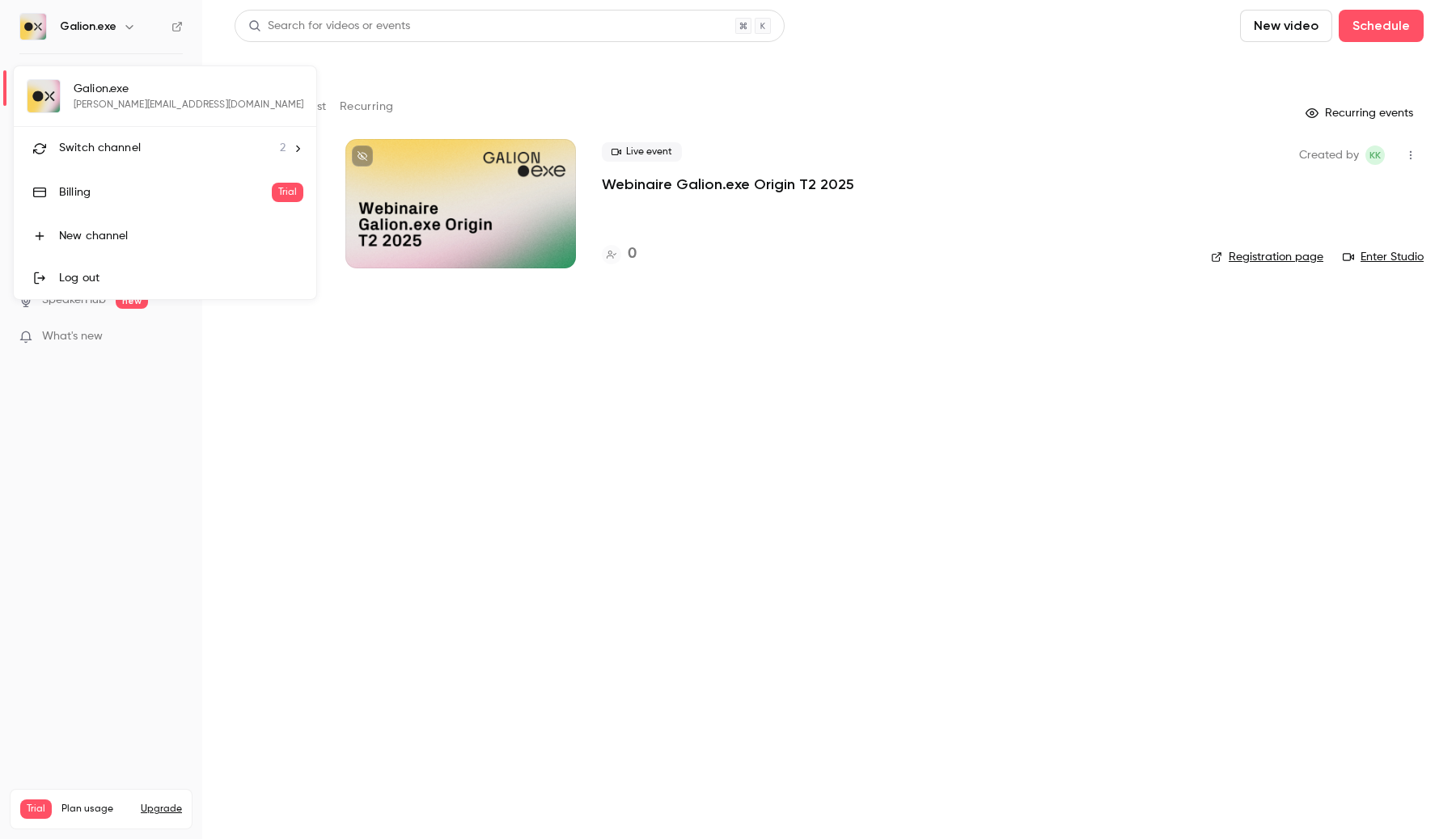
click at [140, 152] on div "Switch channel 2" at bounding box center [172, 148] width 226 height 17
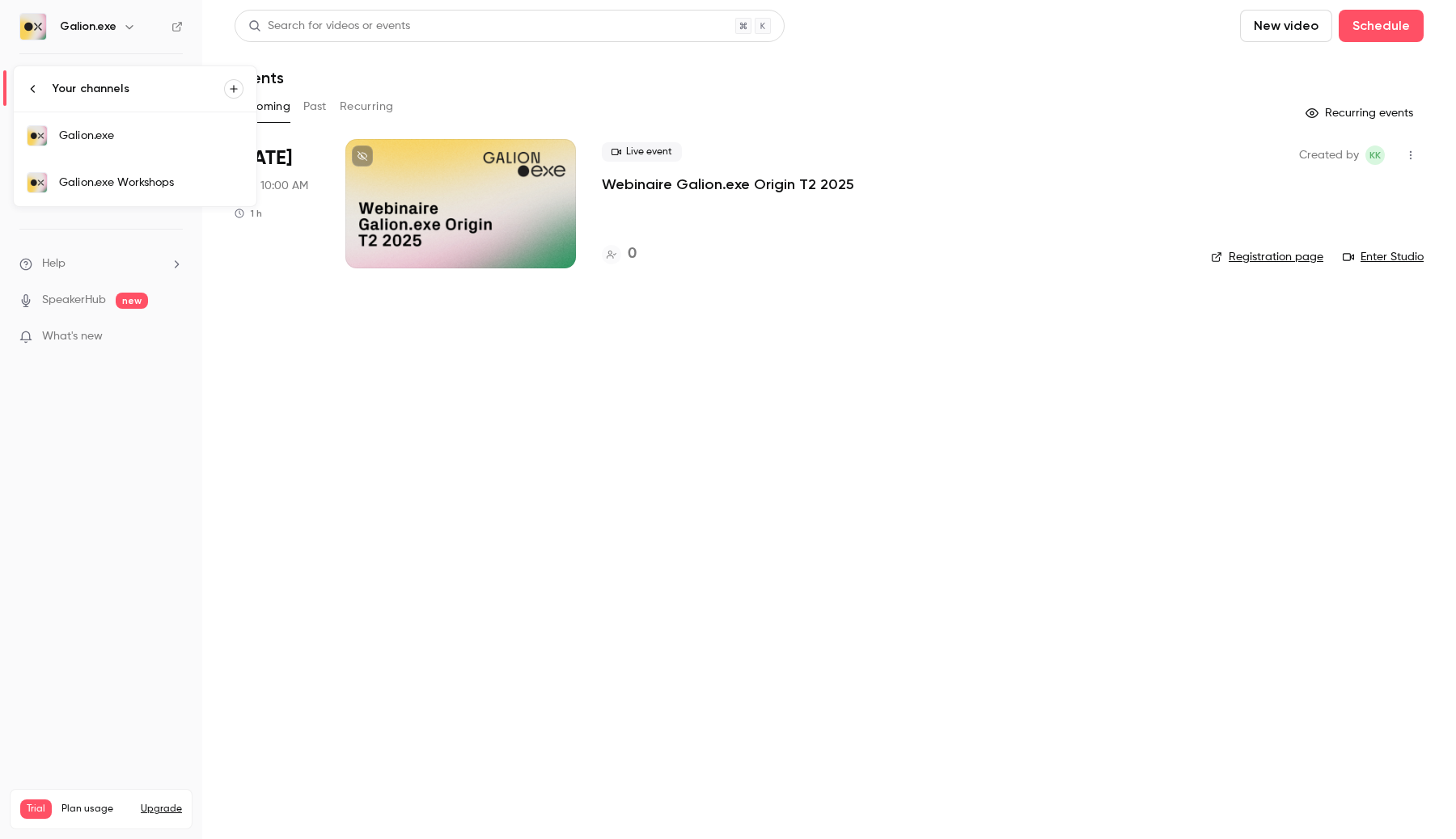
click at [109, 178] on div "Galion.exe Workshops" at bounding box center [151, 183] width 184 height 16
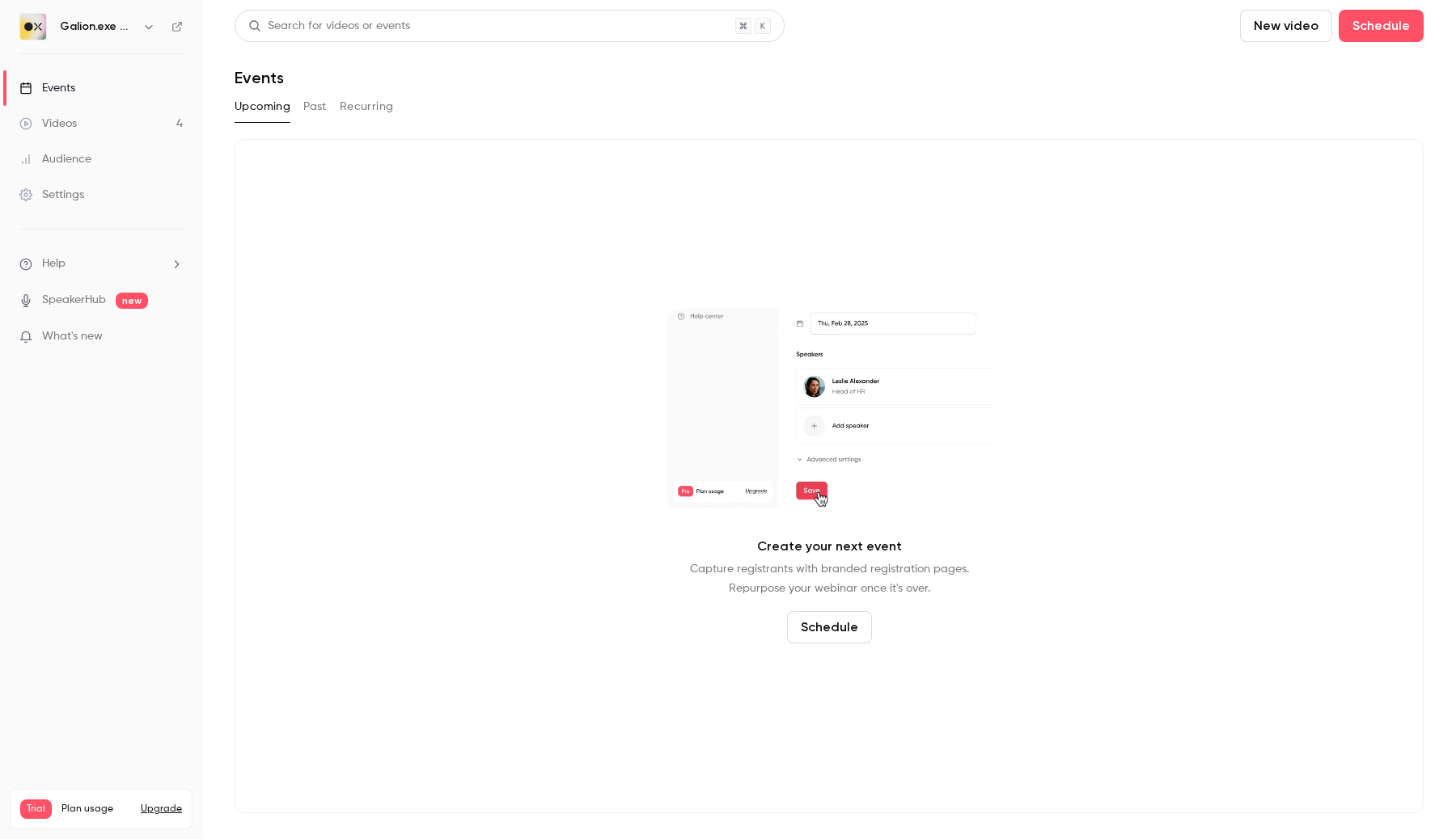
click at [154, 129] on link "Videos 4" at bounding box center [101, 123] width 203 height 36
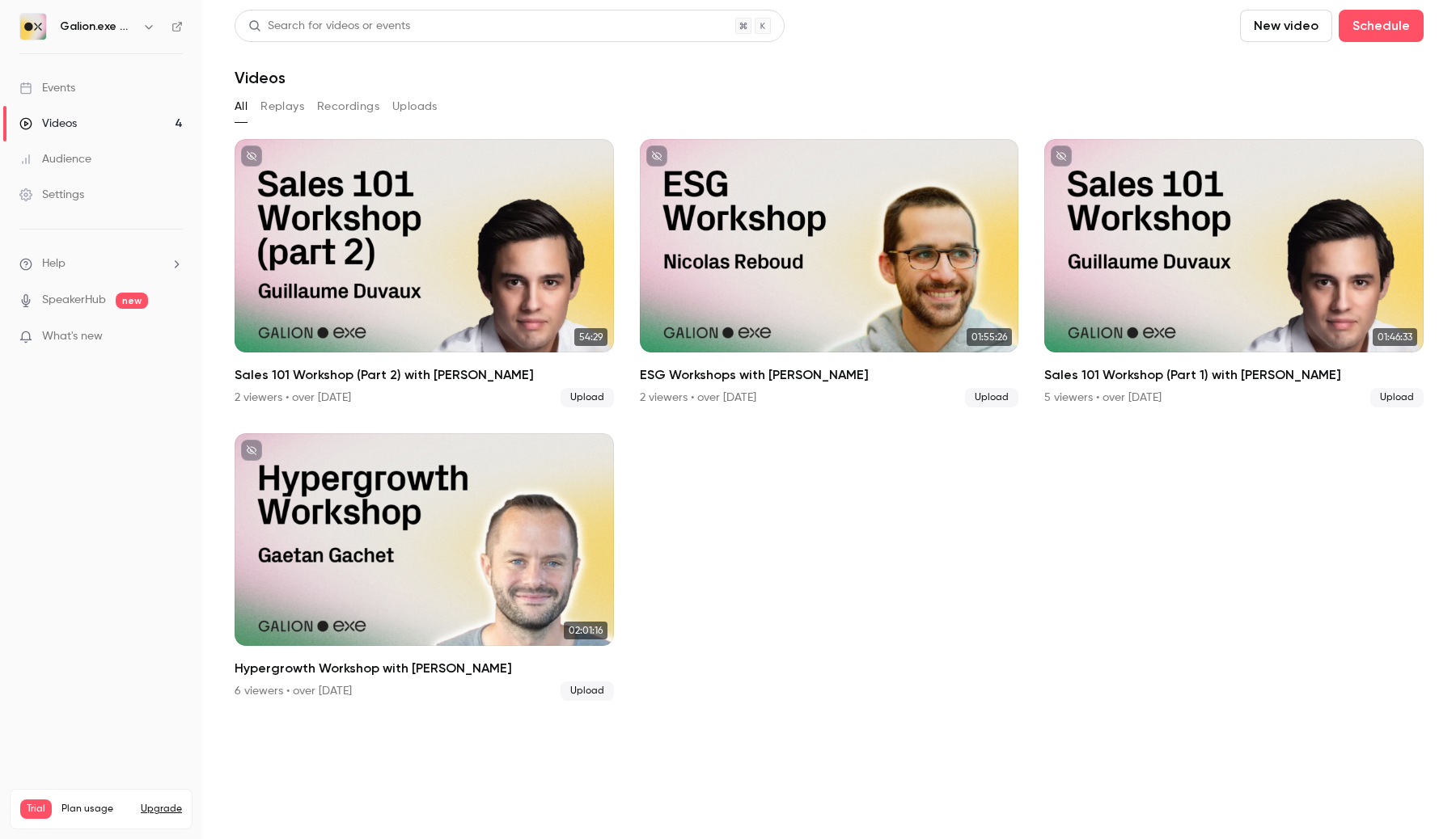
click at [129, 82] on link "Events" at bounding box center [101, 88] width 203 height 36
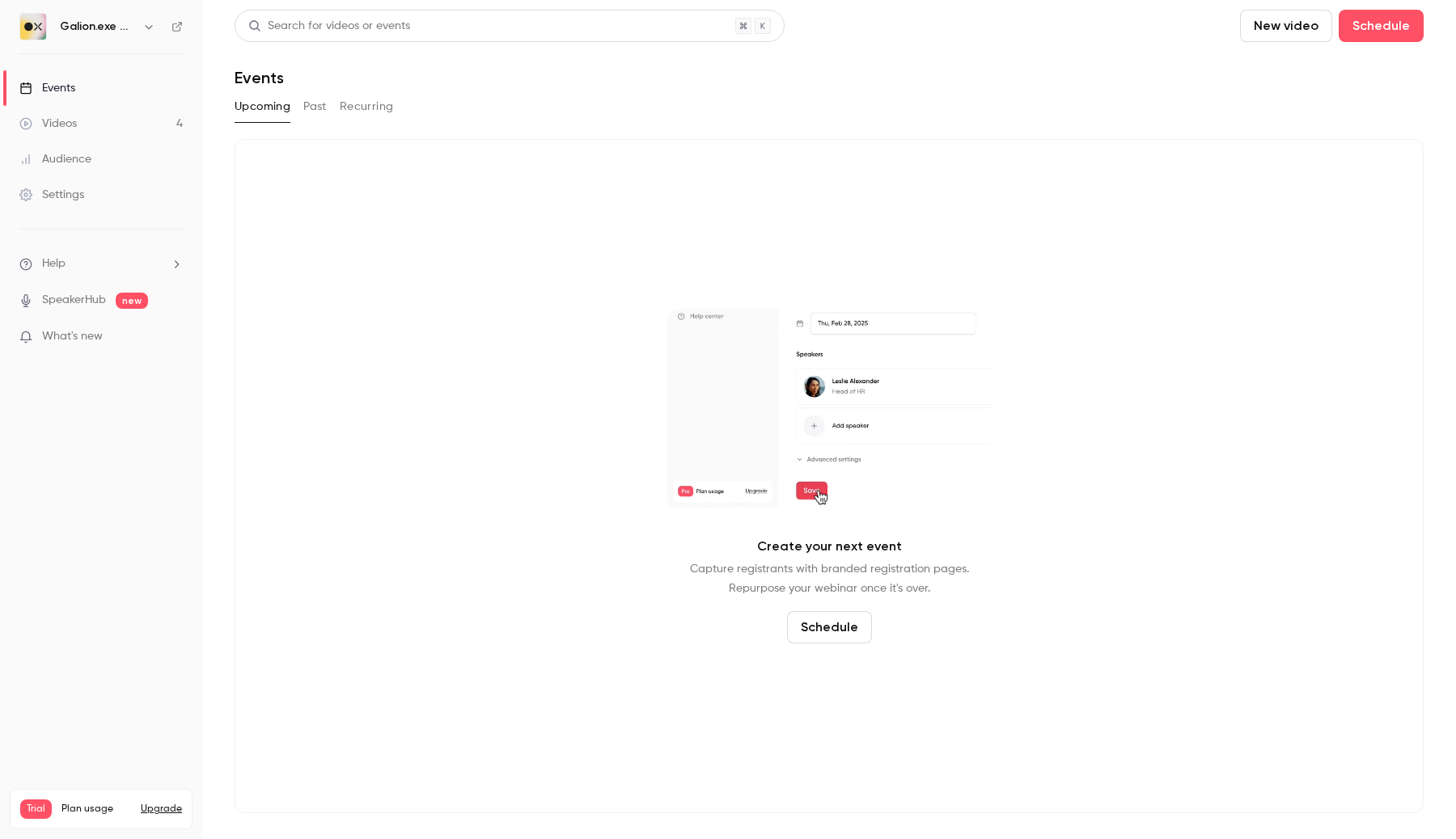
click at [145, 25] on icon "button" at bounding box center [149, 26] width 13 height 13
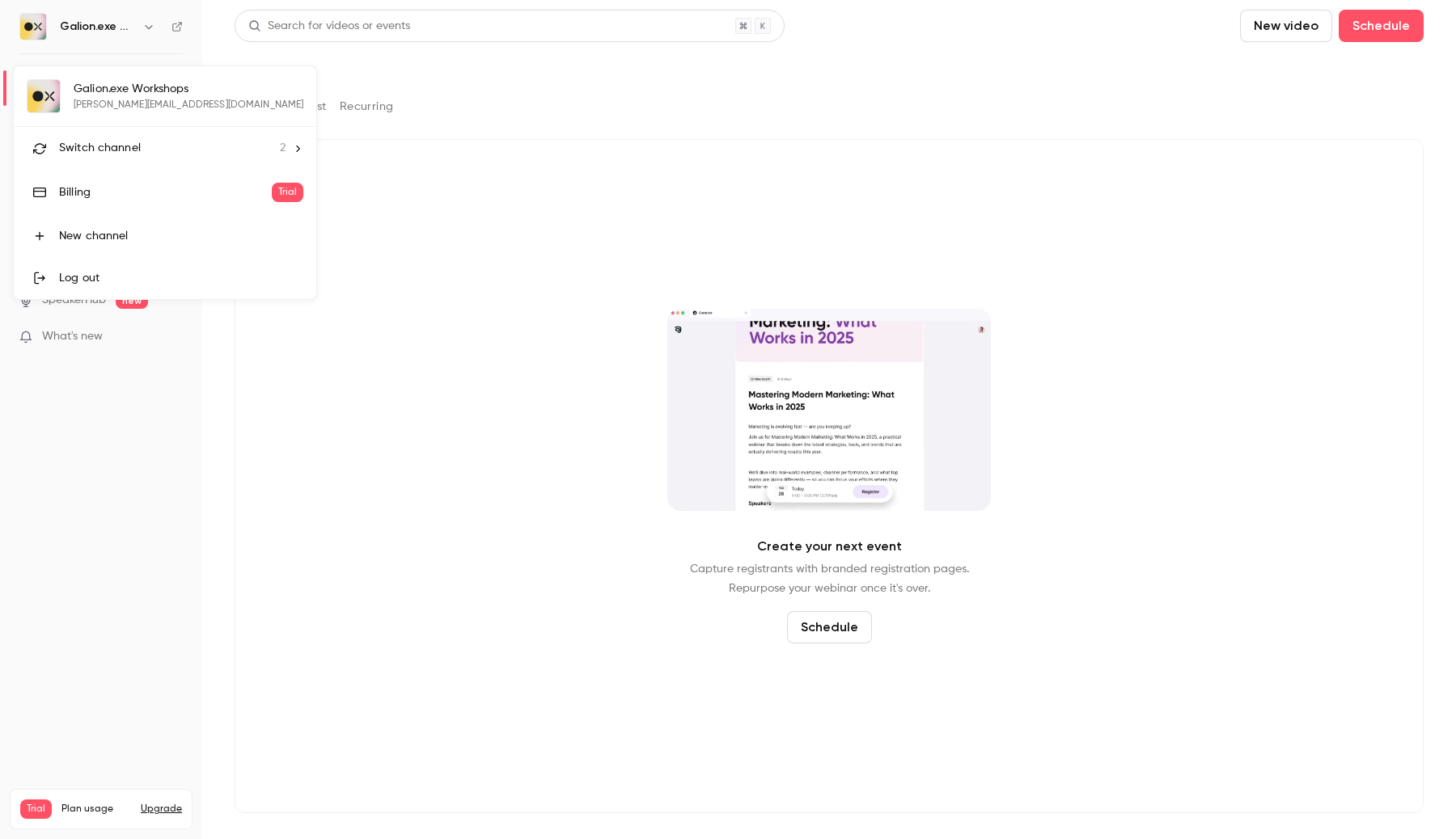
click at [143, 148] on div "Switch channel 2" at bounding box center [172, 148] width 226 height 17
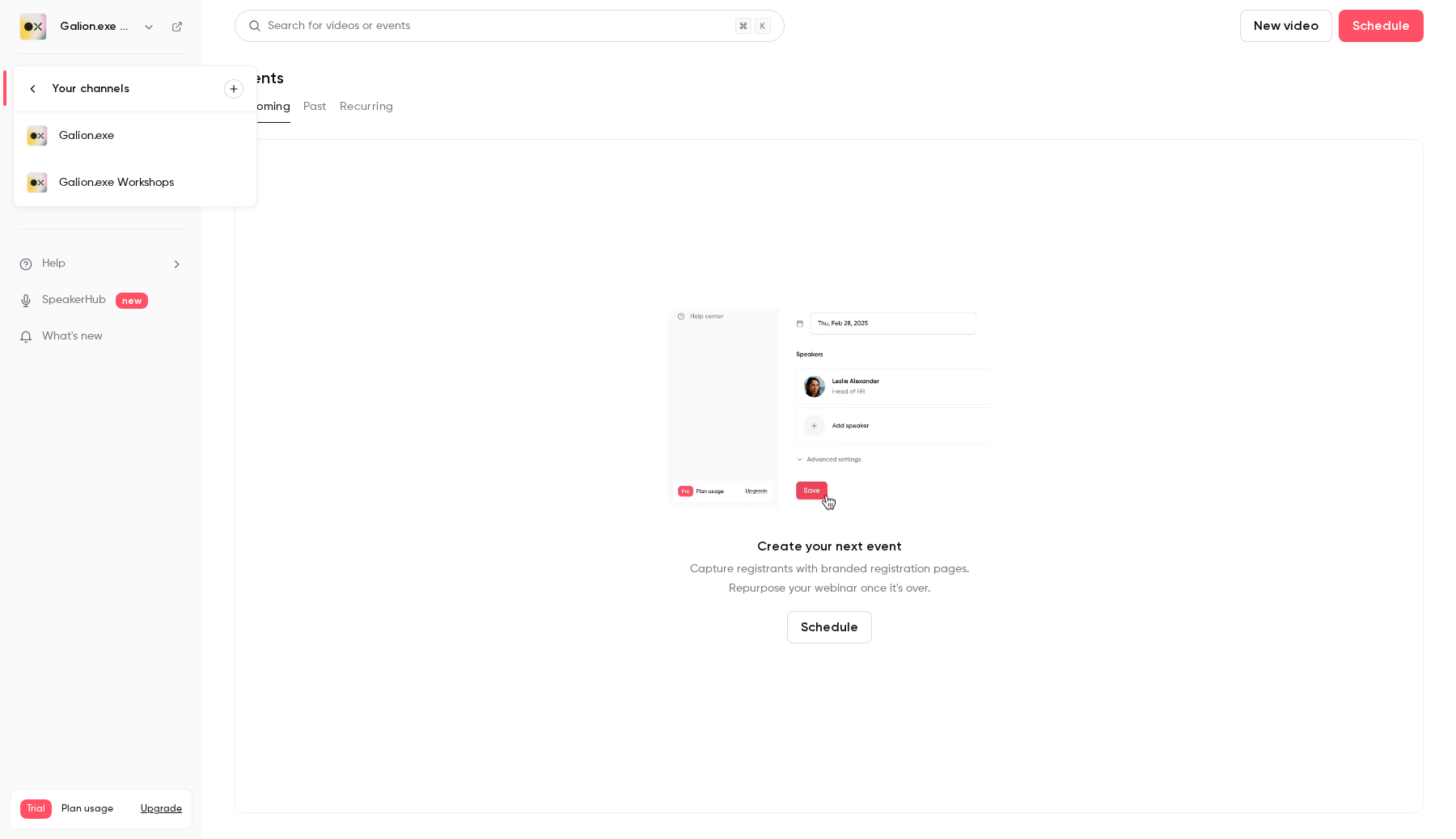
click at [112, 133] on div "Galion.exe" at bounding box center [151, 136] width 184 height 16
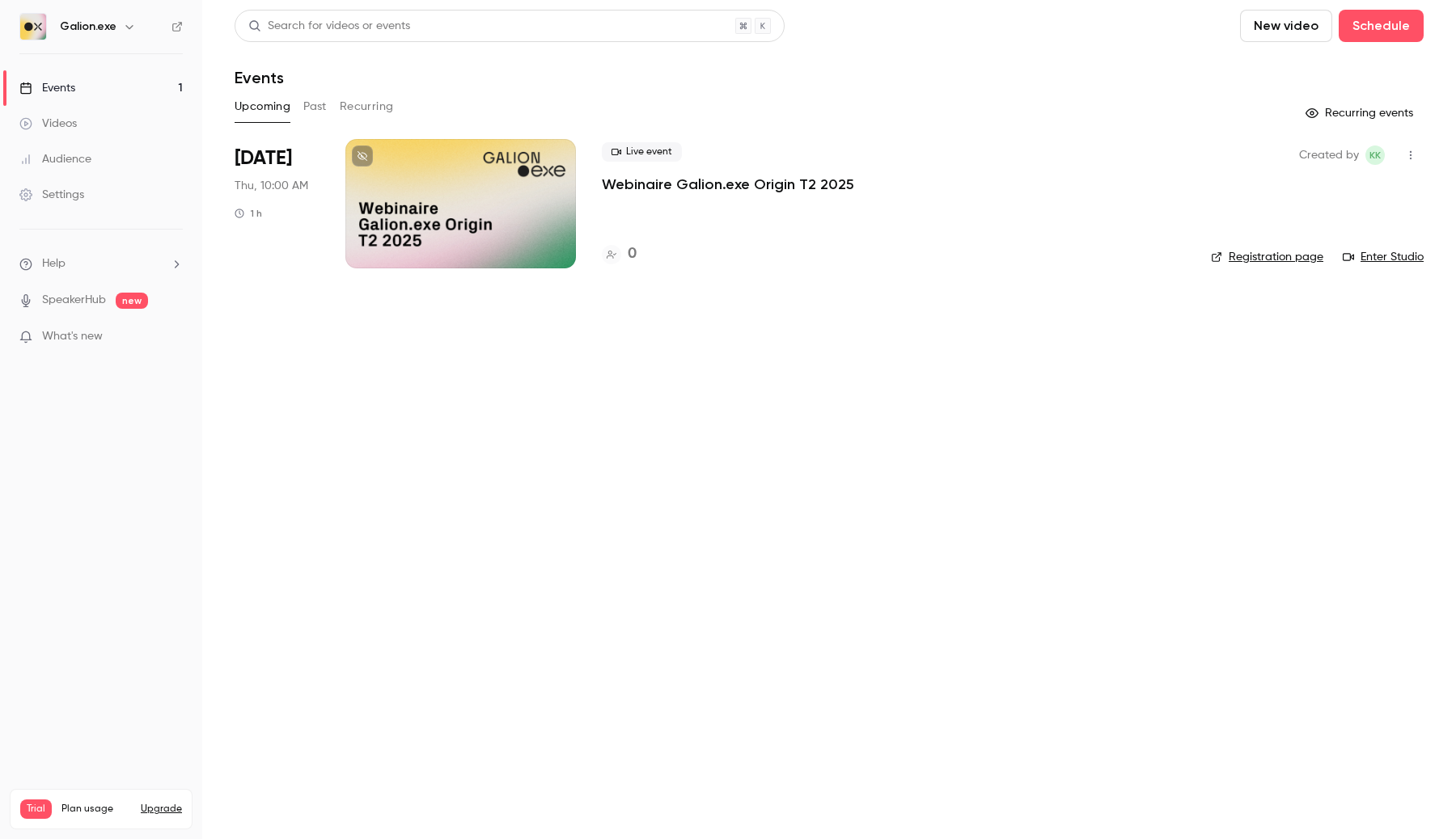
click at [504, 209] on div at bounding box center [461, 204] width 231 height 129
click at [1278, 258] on link "Registration page" at bounding box center [1266, 257] width 112 height 16
